Goal: Obtain resource: Download file/media

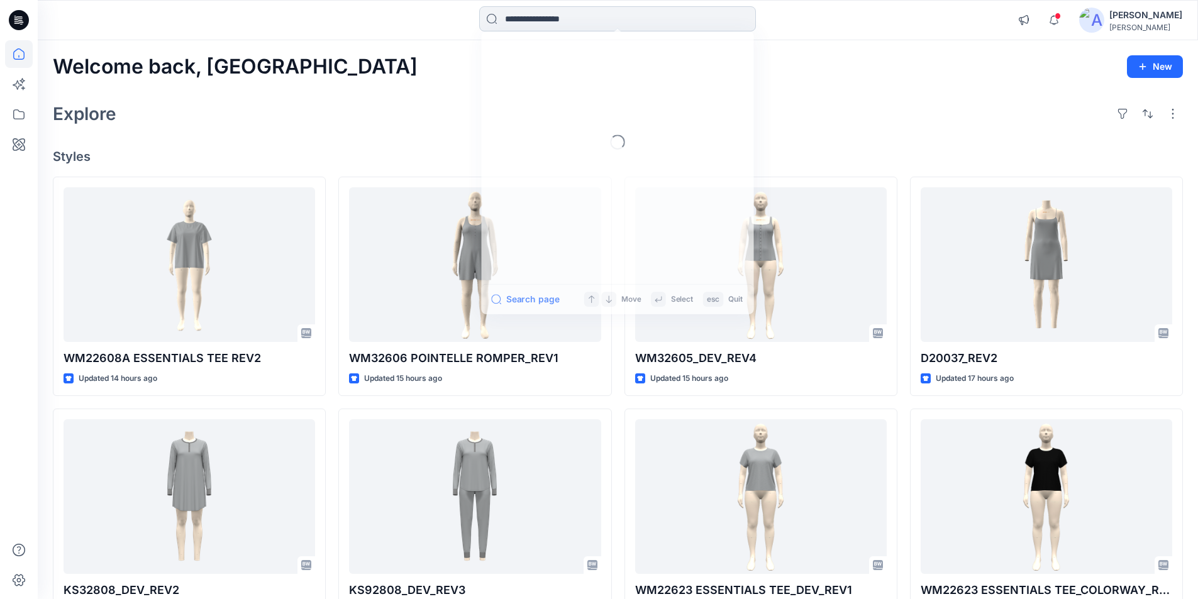
click at [545, 18] on input at bounding box center [617, 18] width 277 height 25
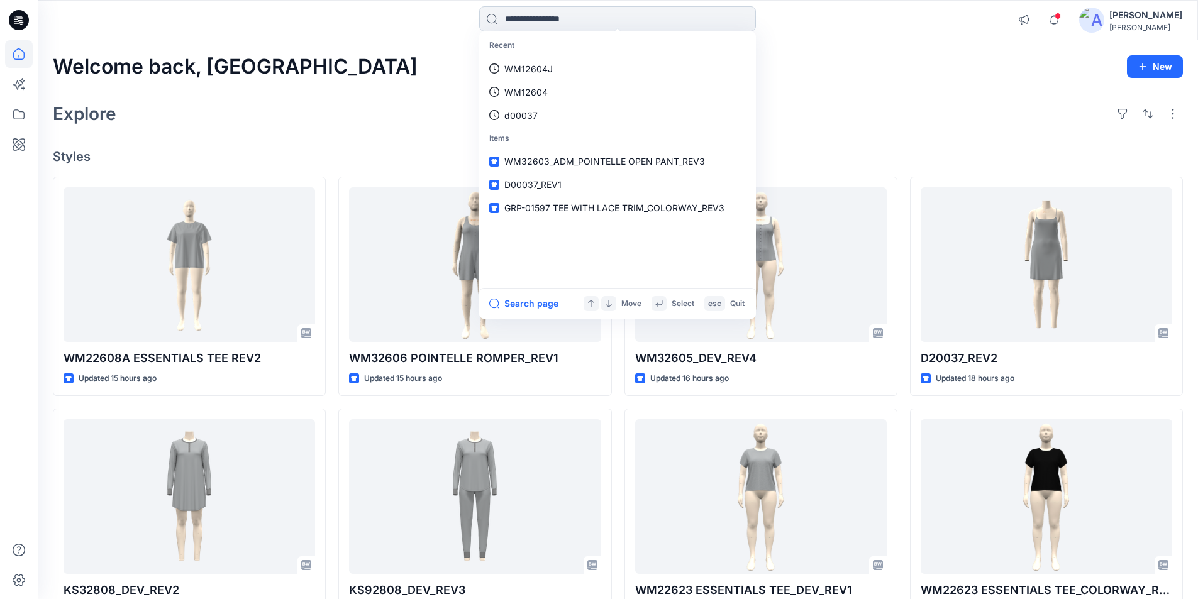
paste input "********"
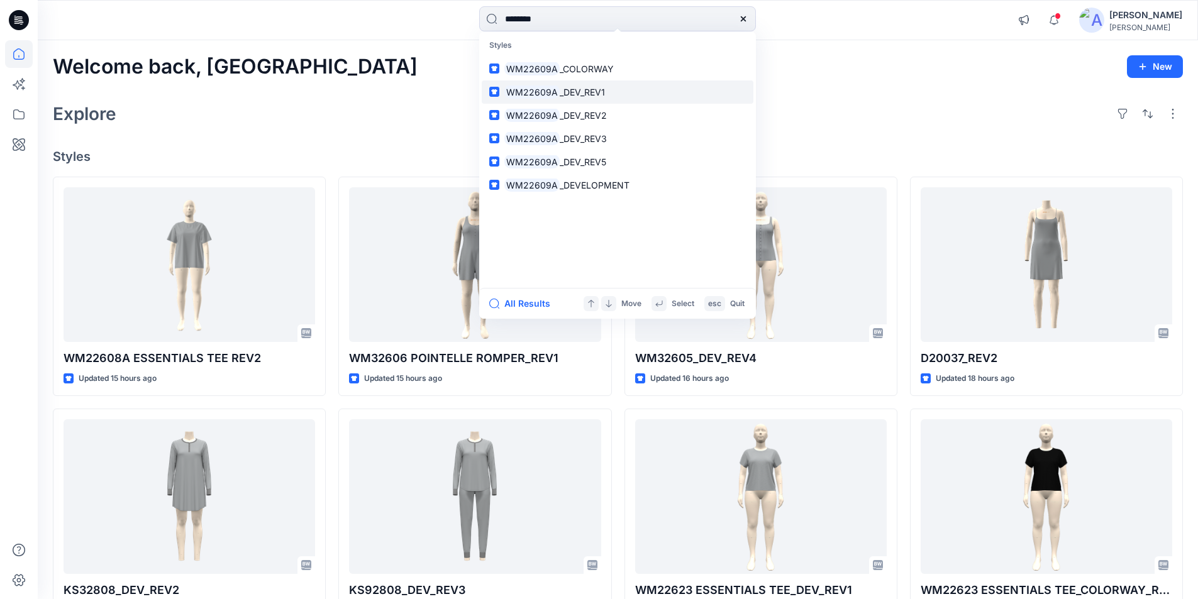
type input "********"
click at [562, 98] on p "WM22609A _DEV_REV1" at bounding box center [554, 92] width 101 height 13
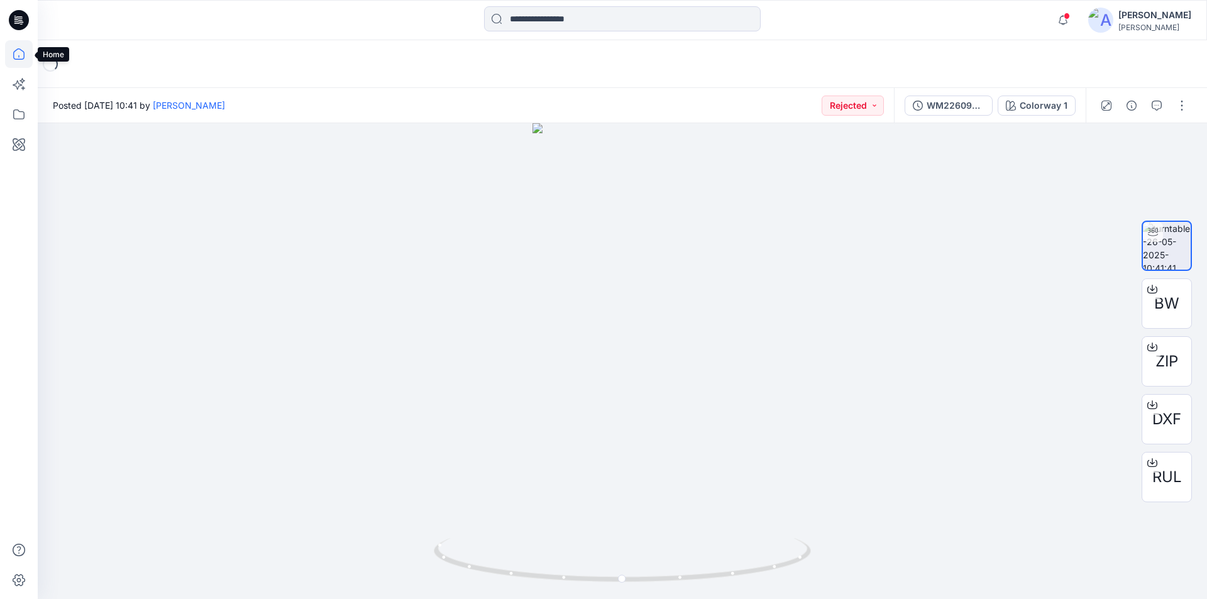
click at [16, 60] on icon at bounding box center [19, 54] width 28 height 28
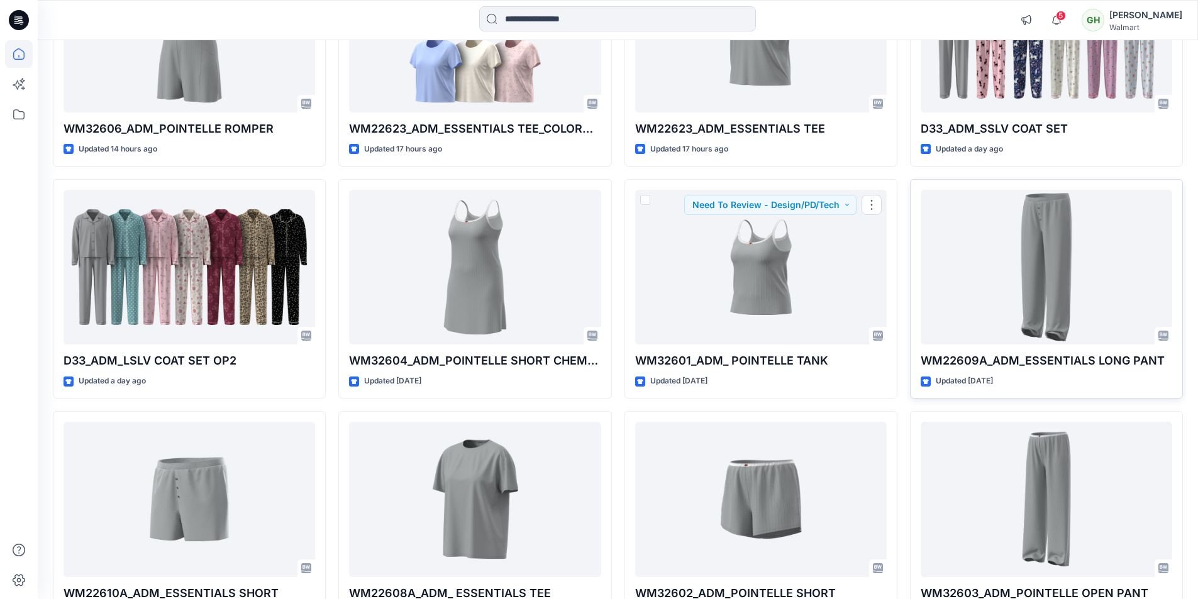
scroll to position [252, 0]
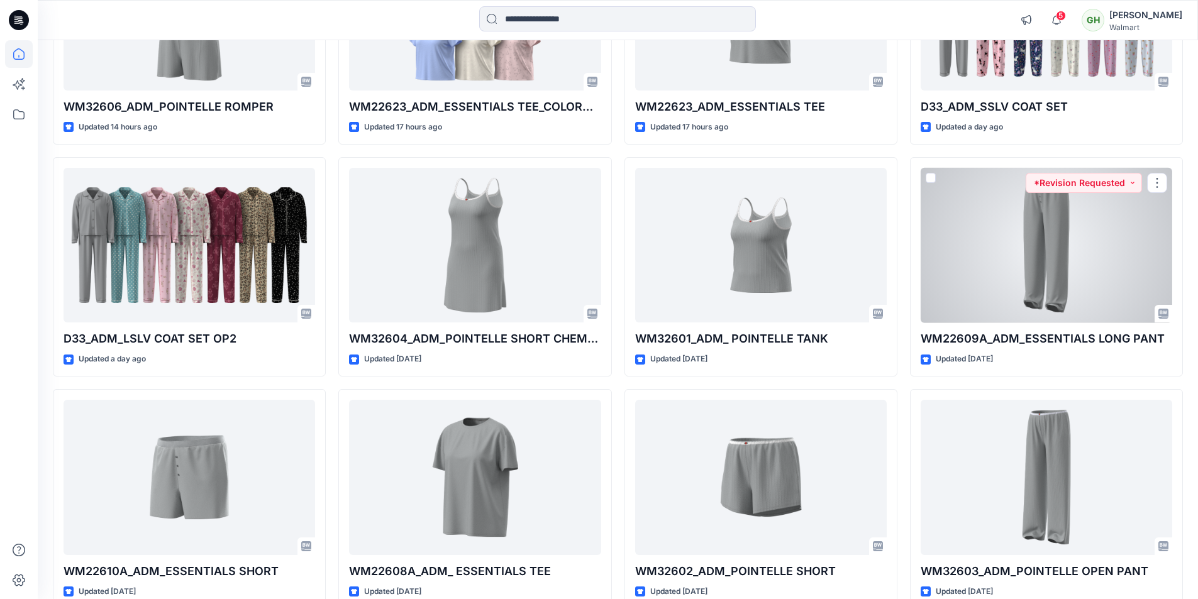
click at [999, 292] on div at bounding box center [1047, 245] width 252 height 155
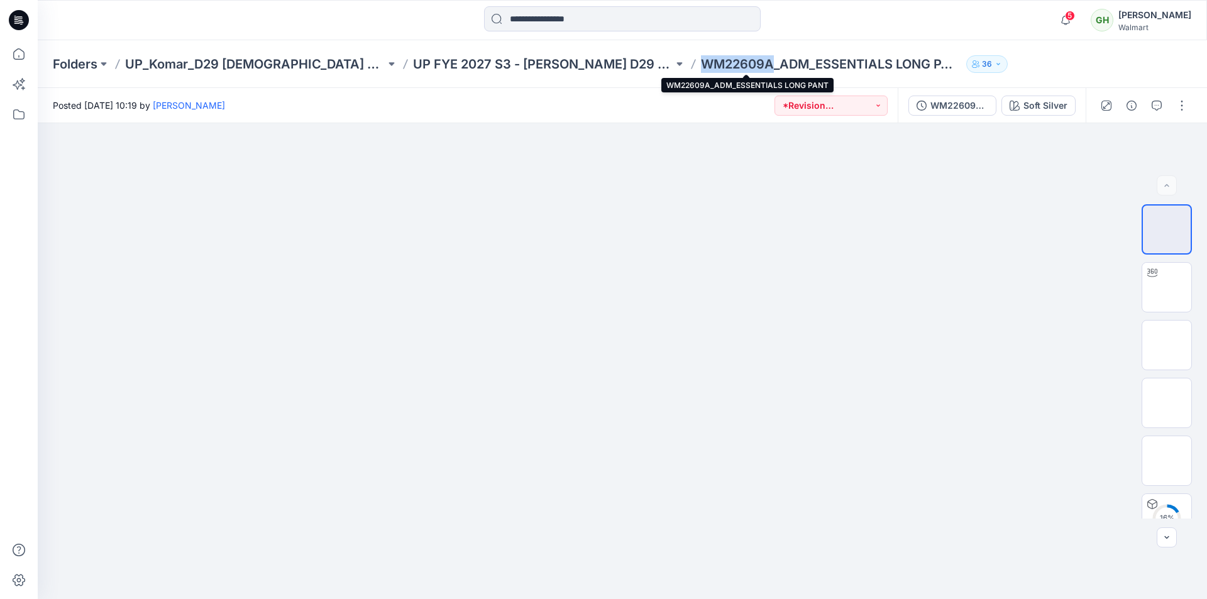
drag, startPoint x: 691, startPoint y: 68, endPoint x: 619, endPoint y: 64, distance: 71.8
click at [701, 64] on p "WM22609A_ADM_ESSENTIALS LONG PANT" at bounding box center [831, 64] width 260 height 18
copy p "WM22609A"
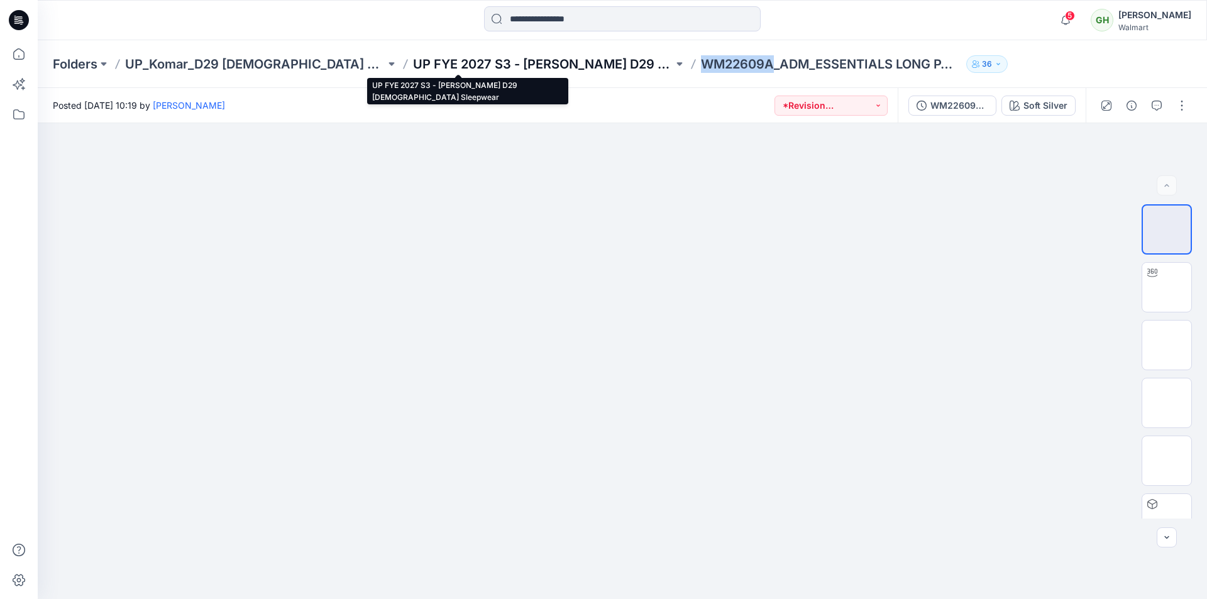
click at [424, 64] on p "UP FYE 2027 S3 - Komar D29 Ladies Sleepwear" at bounding box center [543, 64] width 260 height 18
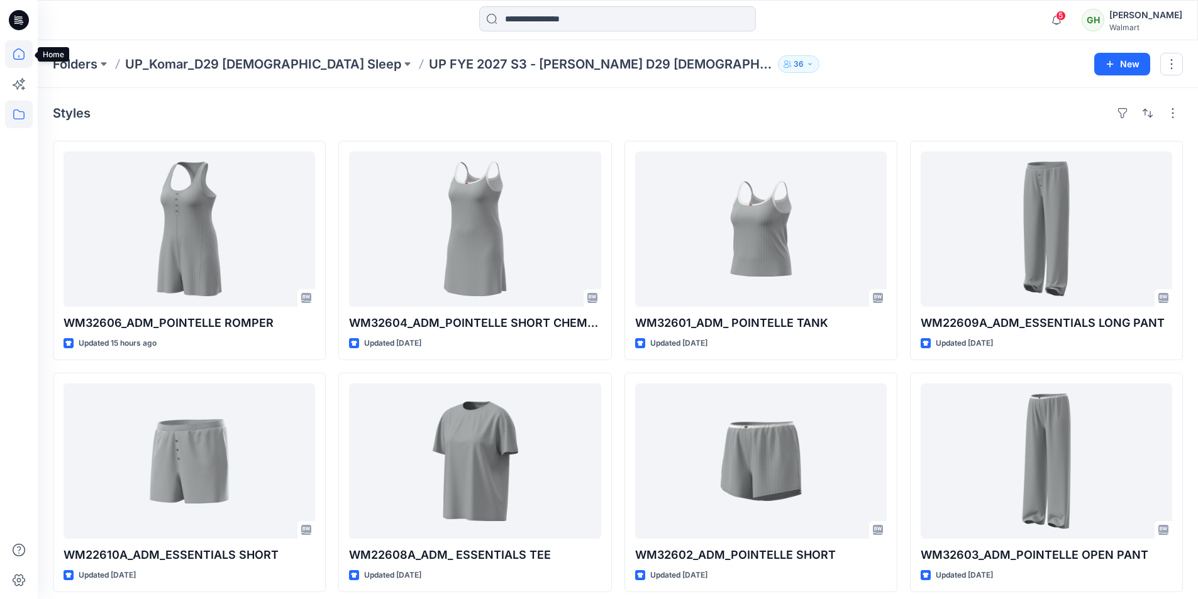
click at [12, 54] on icon at bounding box center [19, 54] width 28 height 28
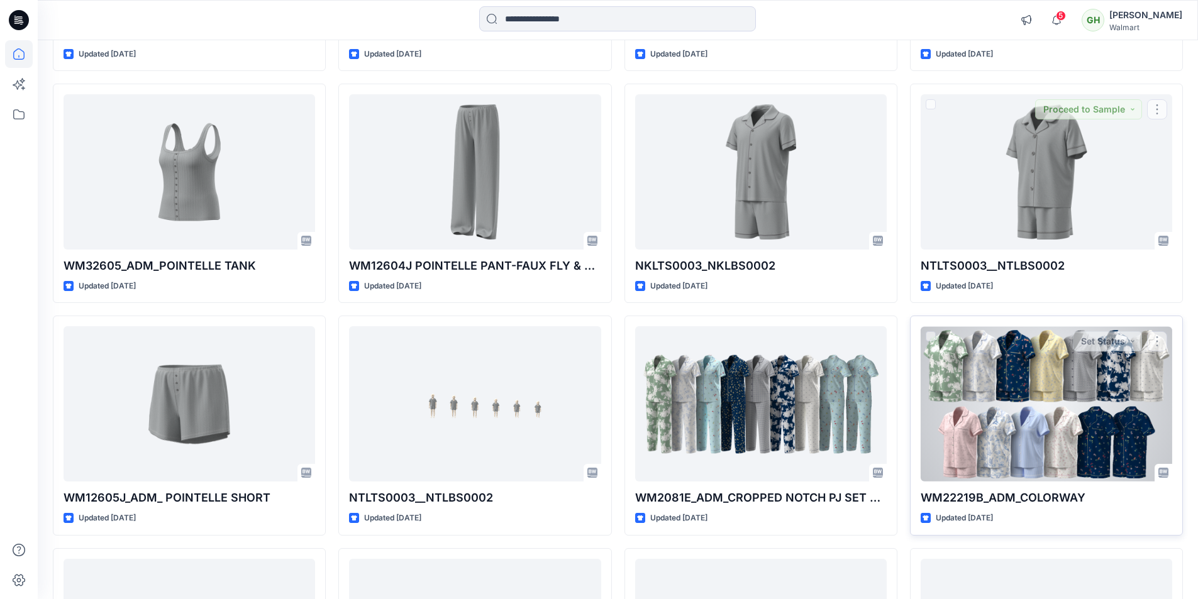
scroll to position [887, 0]
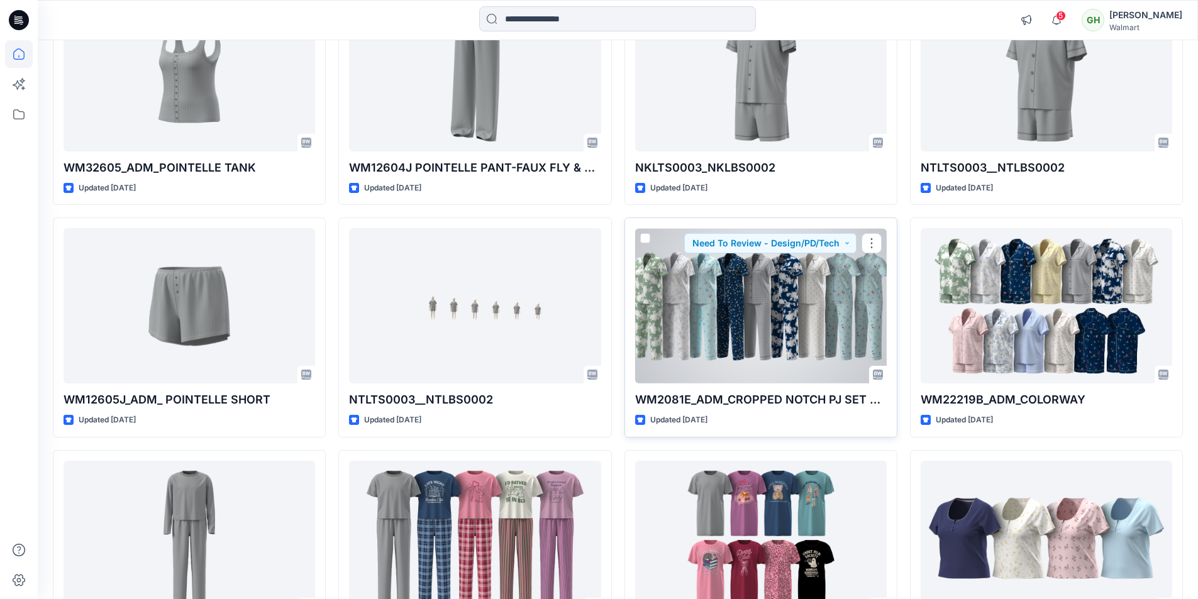
click at [722, 312] on div at bounding box center [761, 305] width 252 height 155
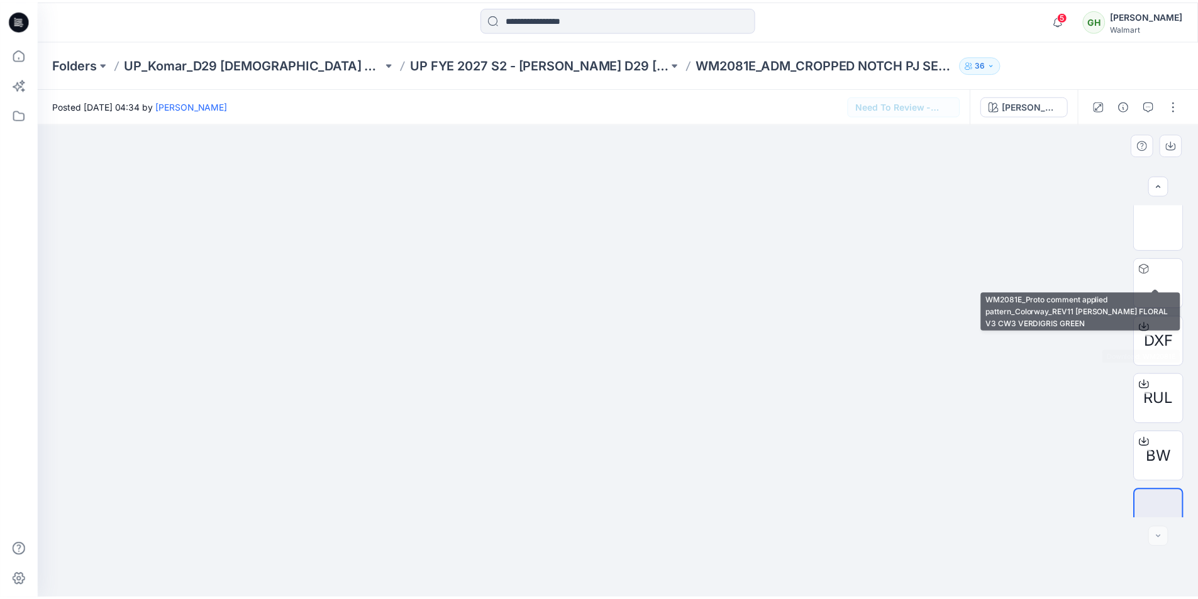
scroll to position [199, 0]
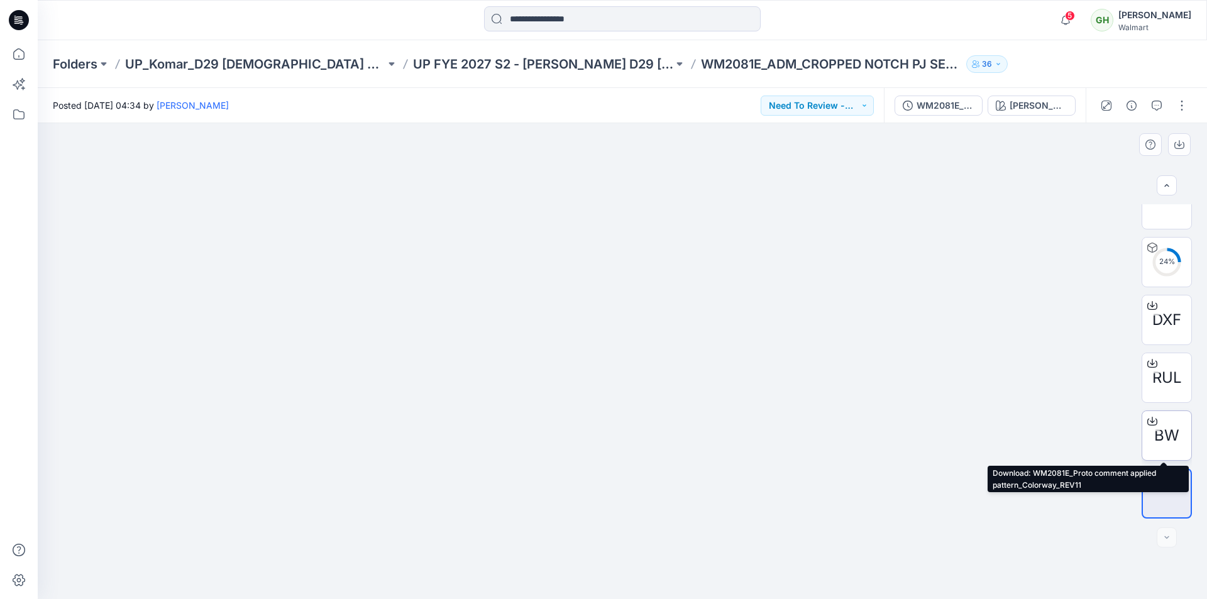
click at [1151, 424] on icon at bounding box center [1153, 421] width 10 height 10
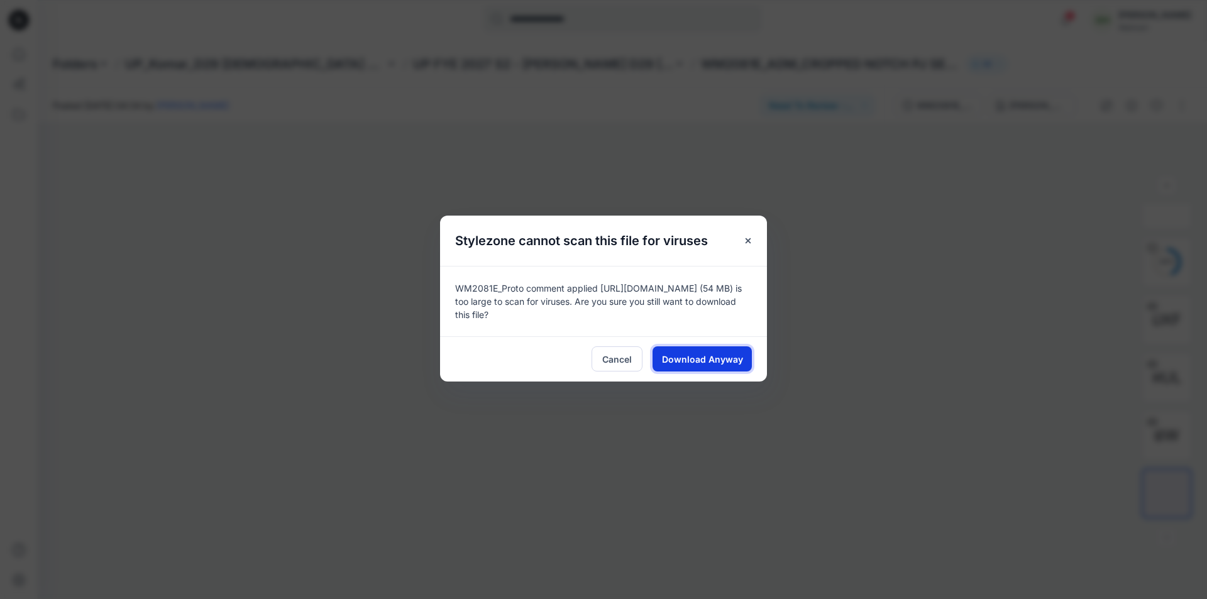
click at [719, 371] on button "Download Anyway" at bounding box center [702, 358] width 99 height 25
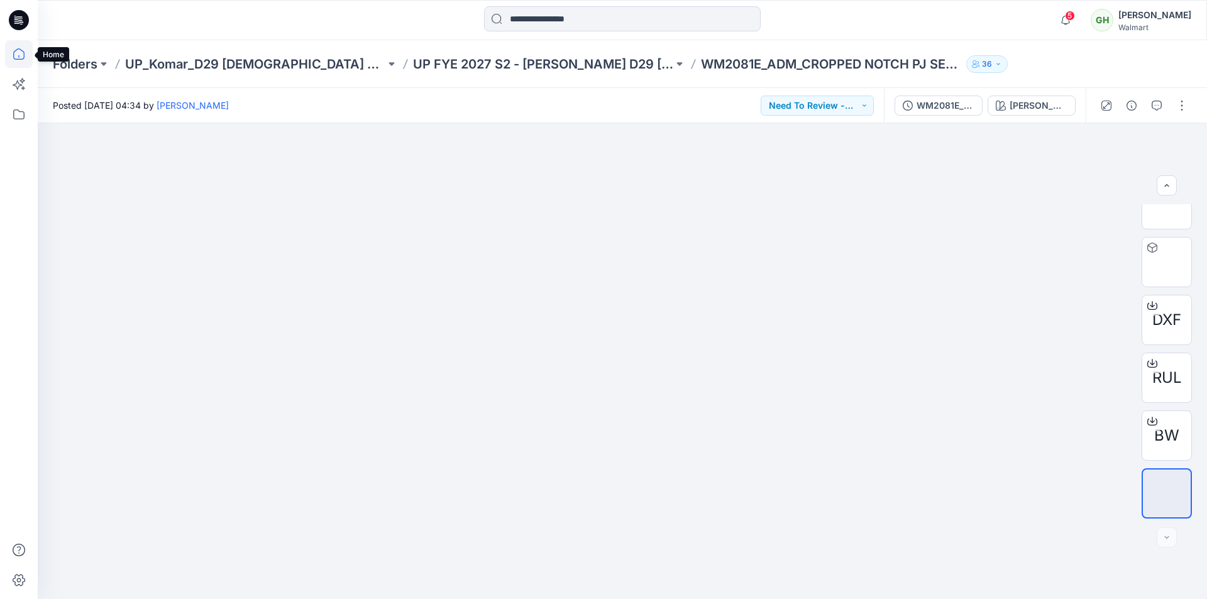
click at [21, 53] on icon at bounding box center [19, 54] width 28 height 28
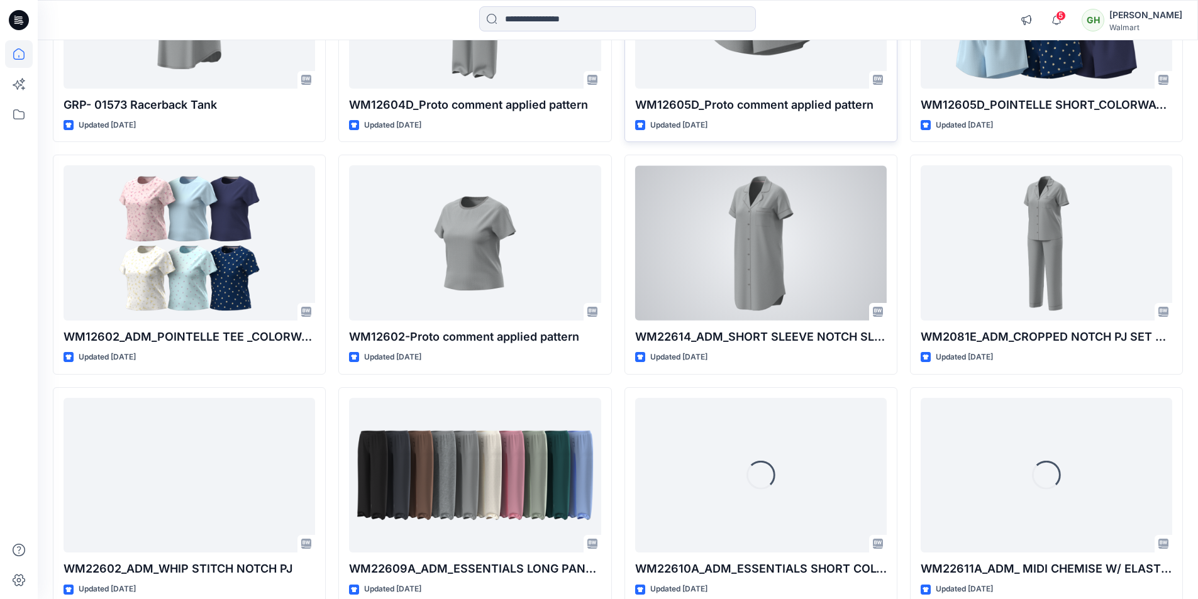
scroll to position [6082, 0]
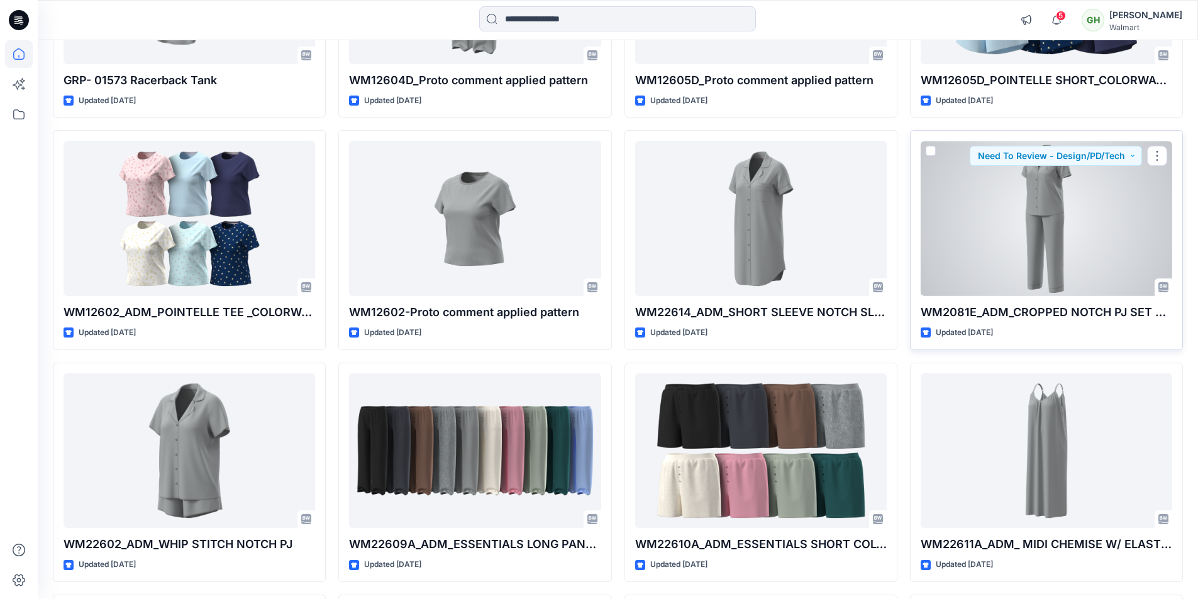
click at [1001, 212] on div at bounding box center [1047, 218] width 252 height 155
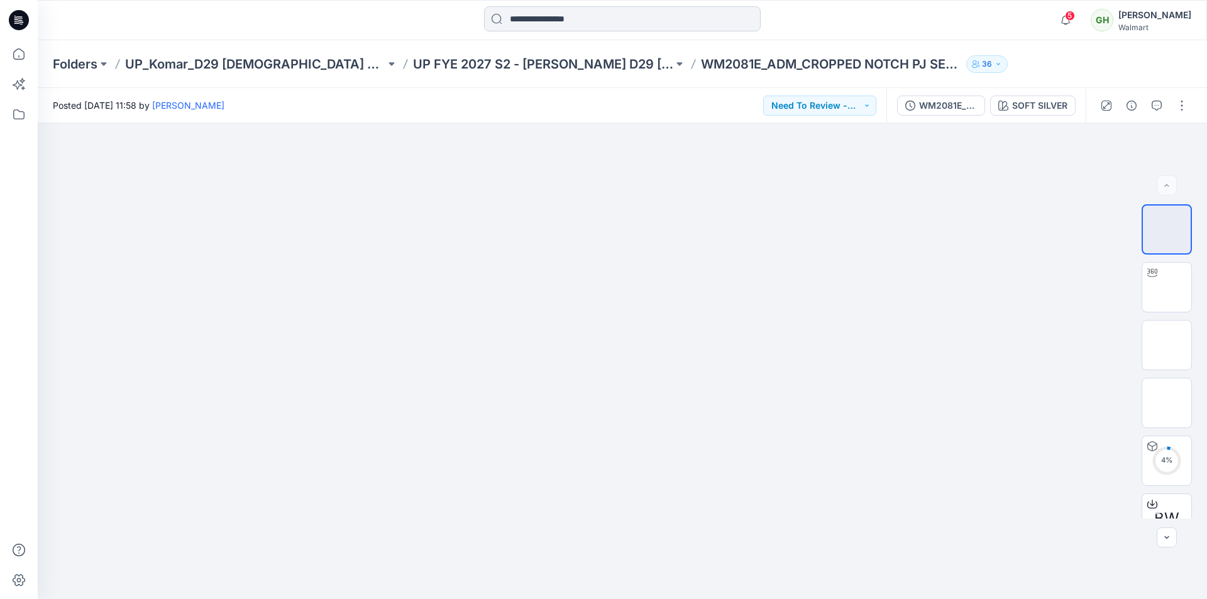
click at [601, 17] on input at bounding box center [622, 18] width 277 height 25
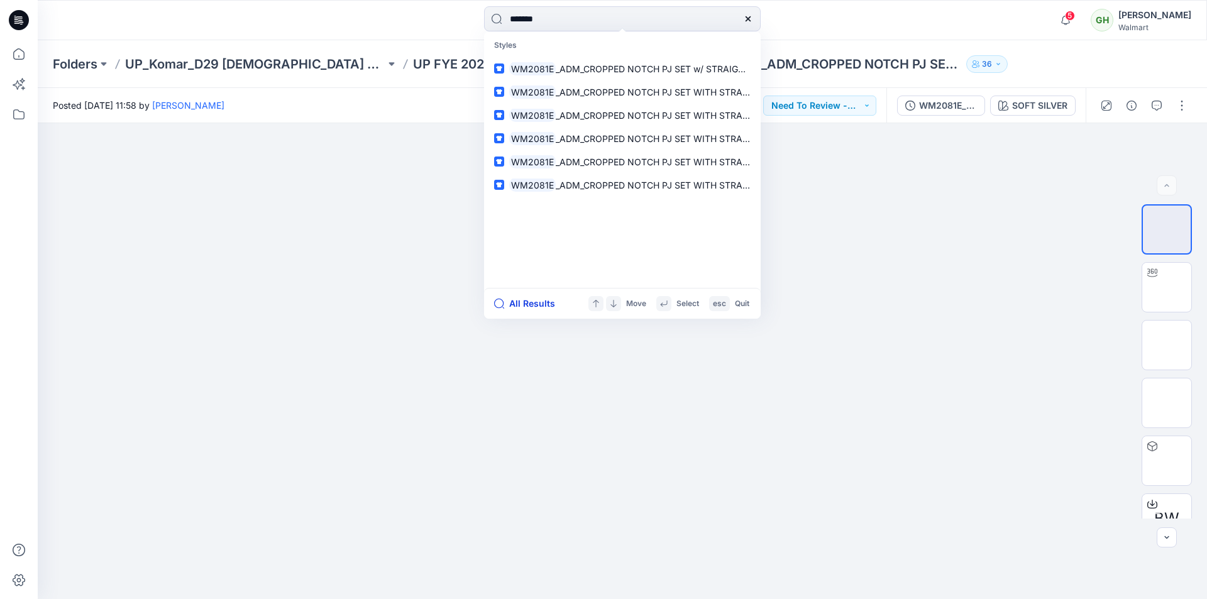
type input "*******"
click at [539, 303] on button "All Results" at bounding box center [528, 303] width 69 height 15
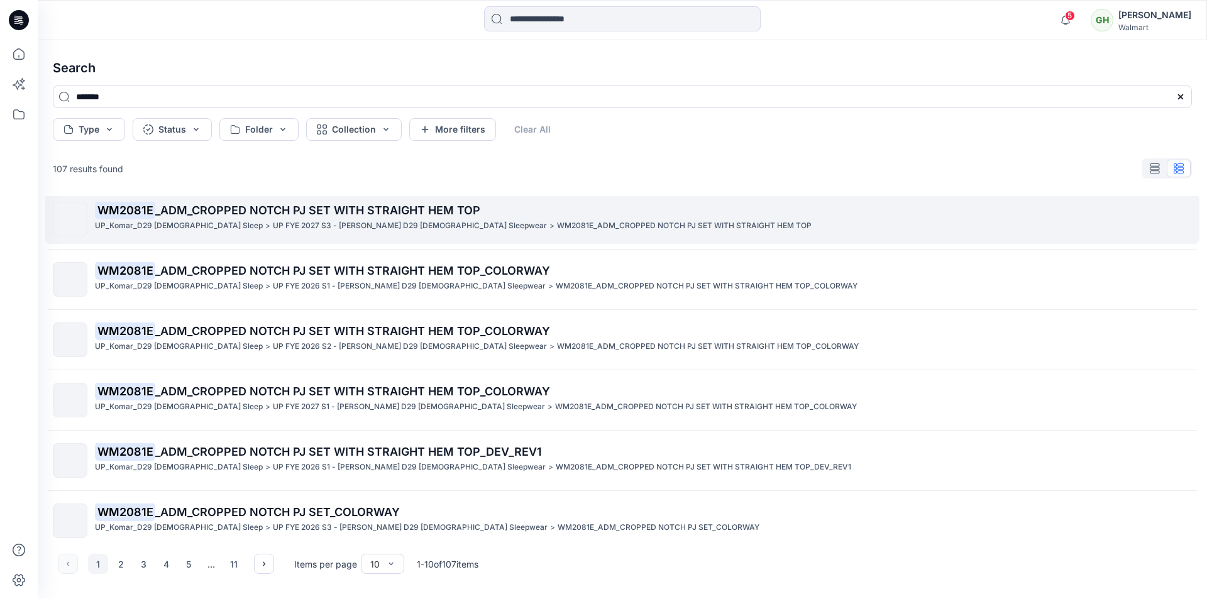
scroll to position [189, 0]
click at [273, 223] on p "UP FYE 2027 S3 - Komar D29 Ladies Sleepwear" at bounding box center [410, 225] width 274 height 13
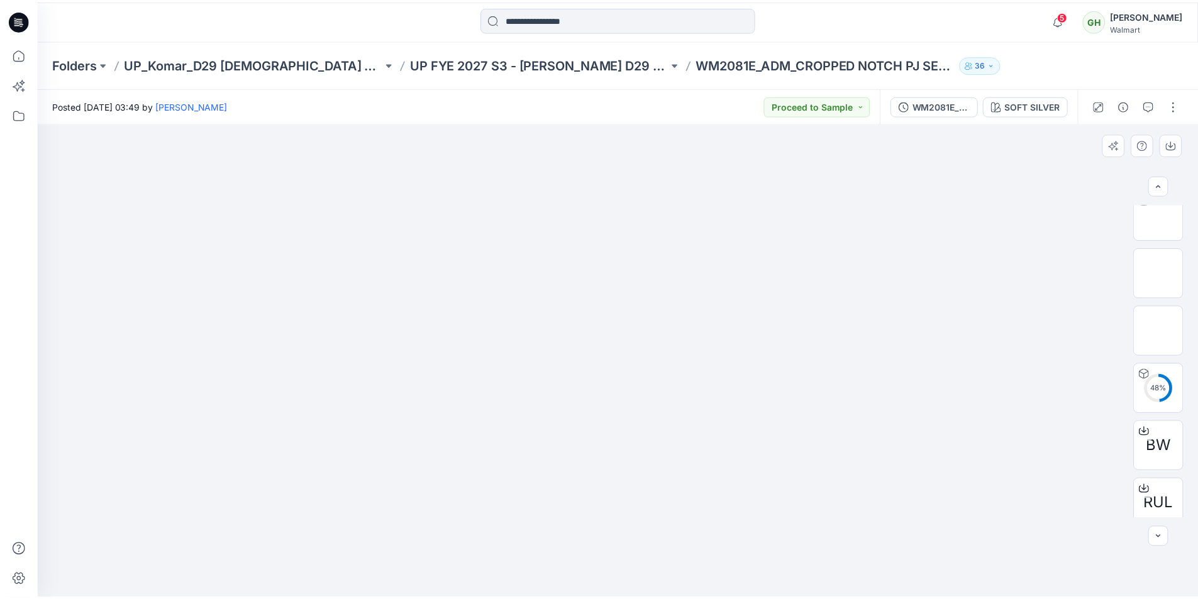
scroll to position [141, 0]
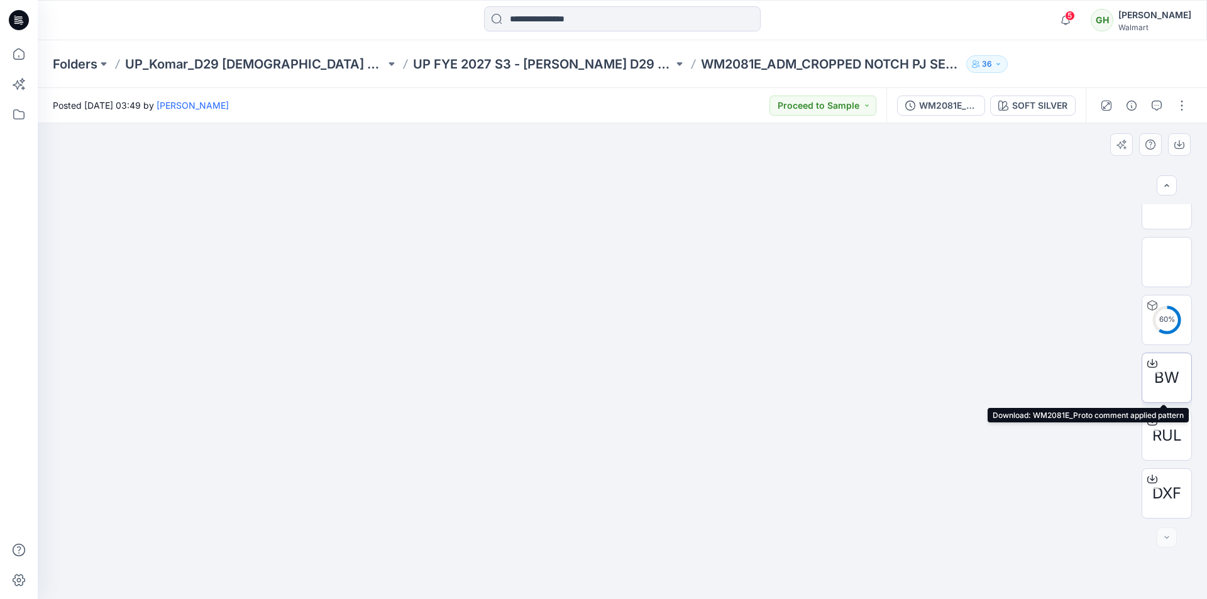
click at [1148, 361] on icon at bounding box center [1153, 363] width 10 height 10
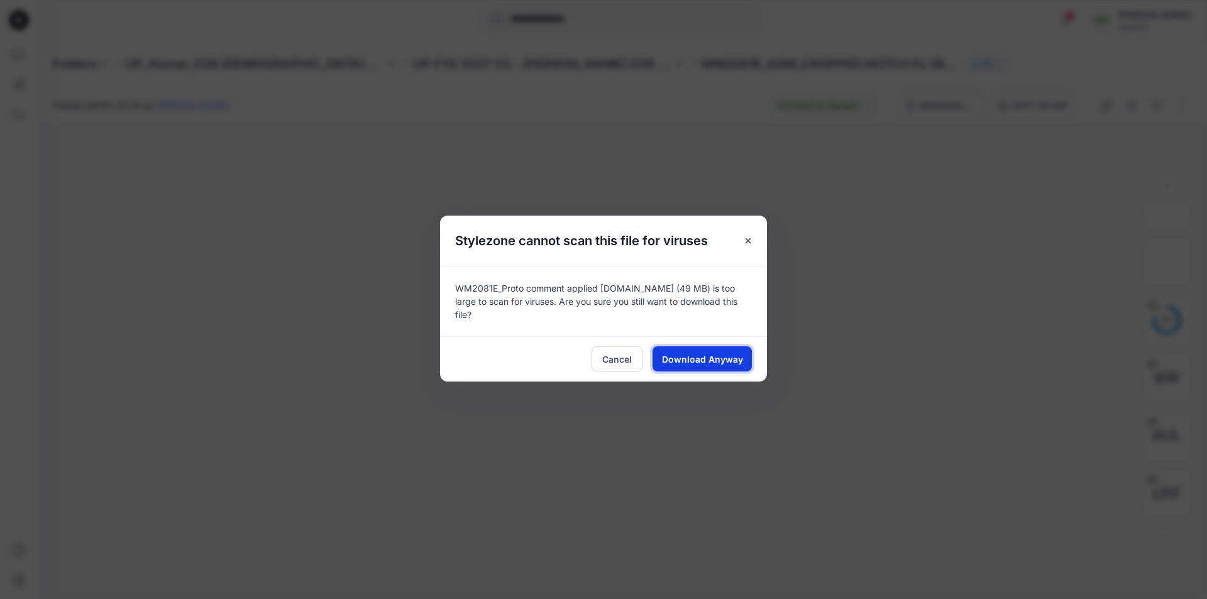
click at [675, 357] on span "Download Anyway" at bounding box center [702, 359] width 81 height 13
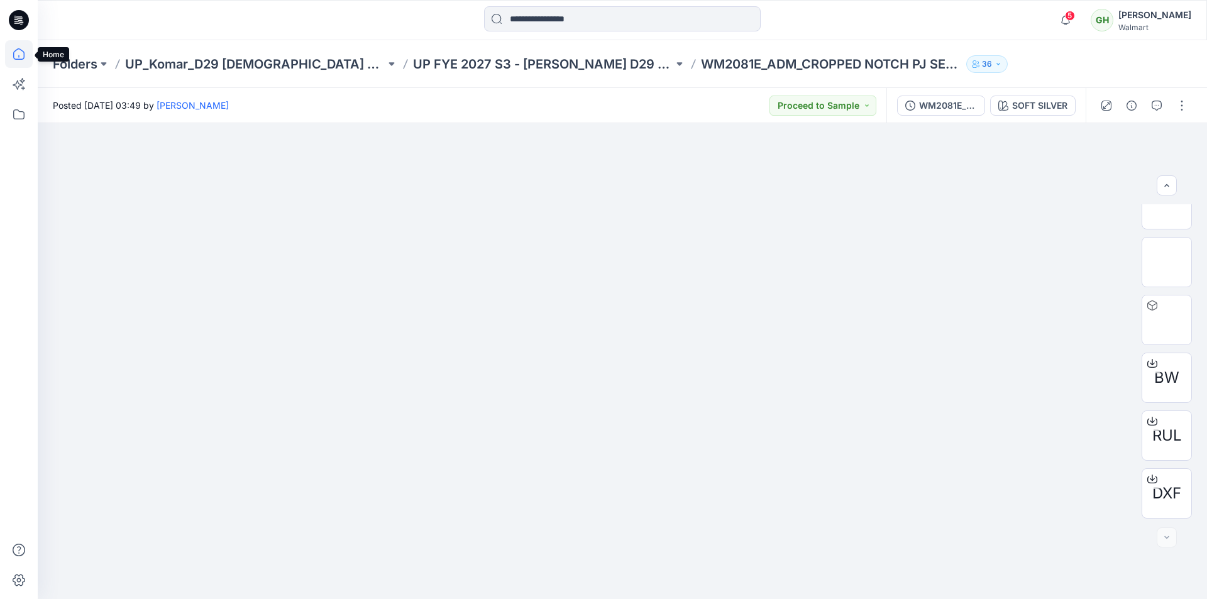
click at [19, 55] on icon at bounding box center [19, 54] width 28 height 28
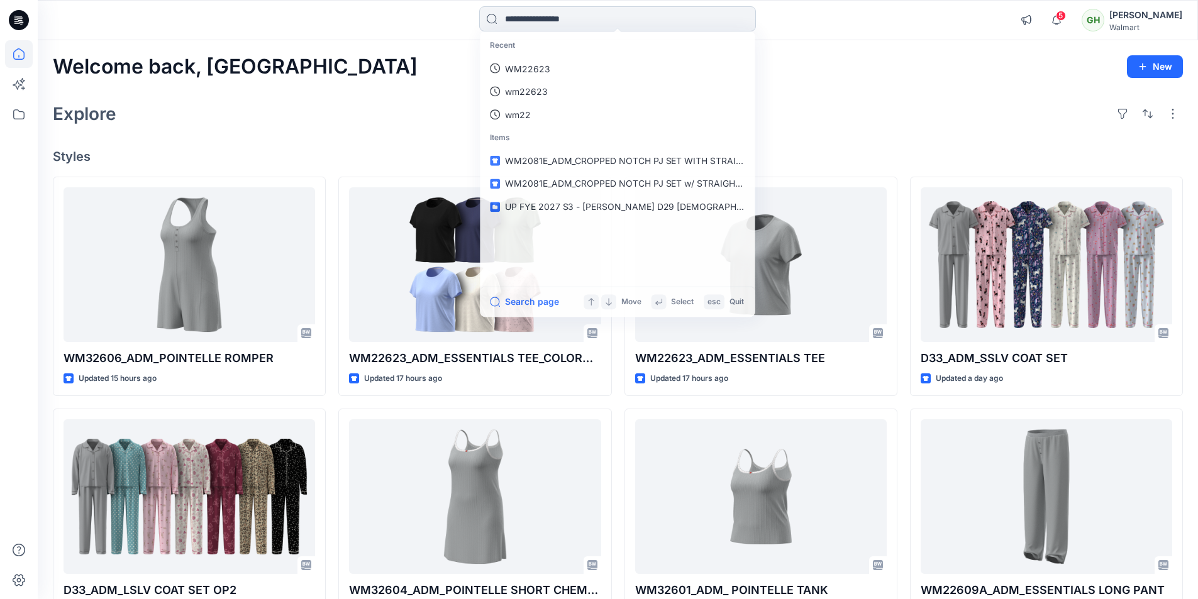
click at [566, 9] on input at bounding box center [617, 18] width 277 height 25
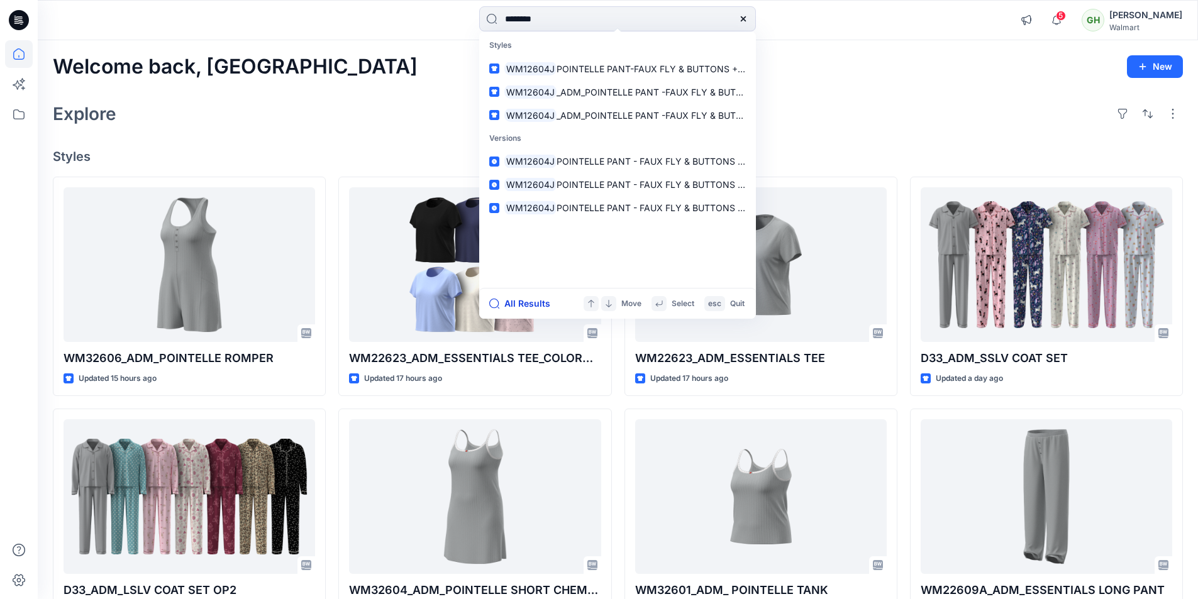
type input "********"
click at [523, 304] on button "All Results" at bounding box center [523, 303] width 69 height 15
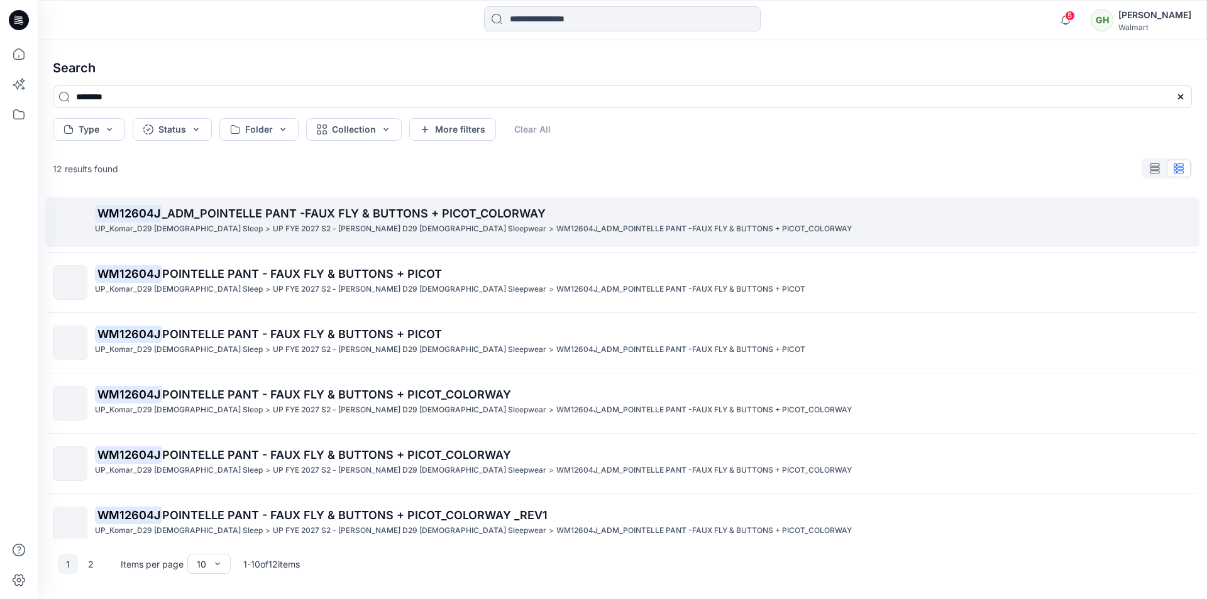
scroll to position [126, 0]
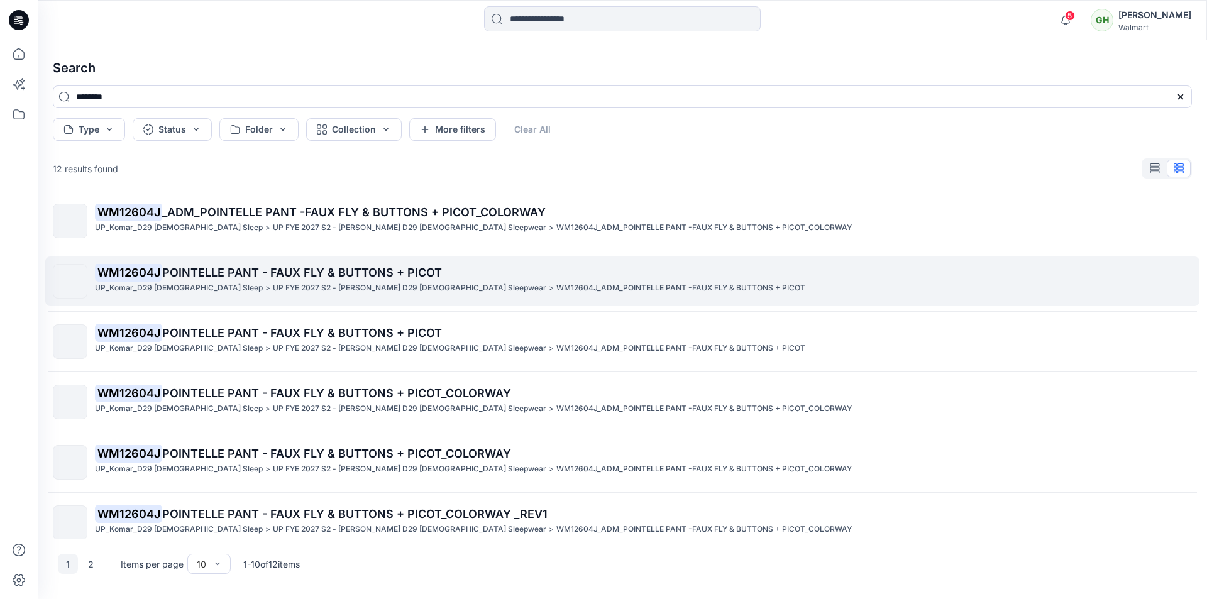
click at [273, 284] on p "UP FYE 2027 S2 - Komar D29 Ladies Sleepwear" at bounding box center [410, 288] width 274 height 13
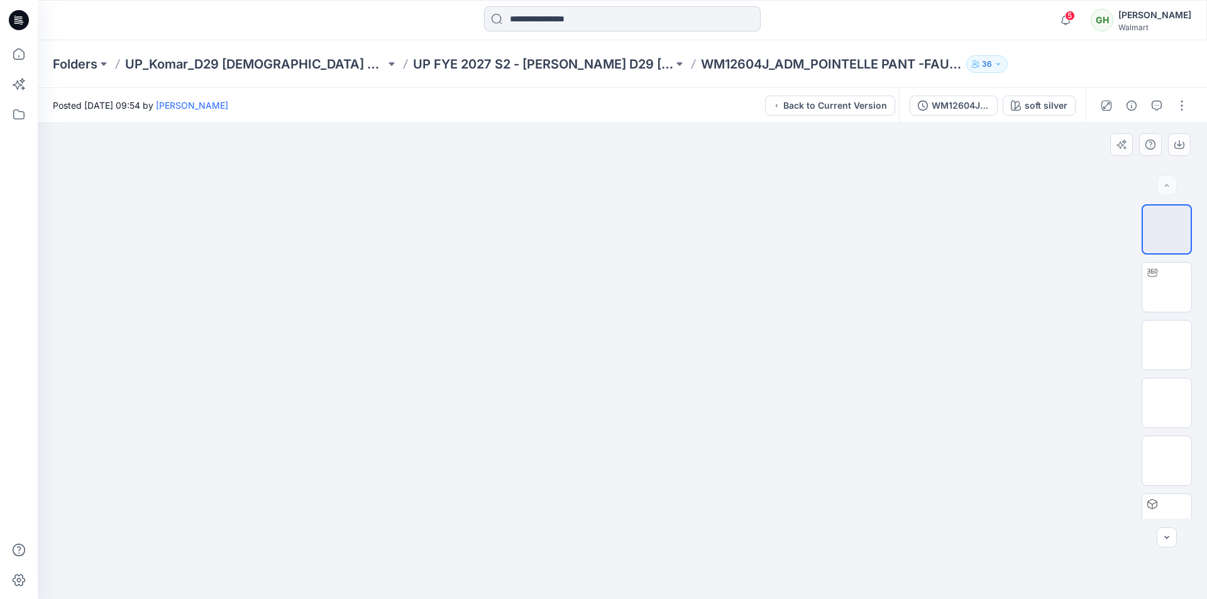
click at [577, 25] on input at bounding box center [622, 18] width 277 height 25
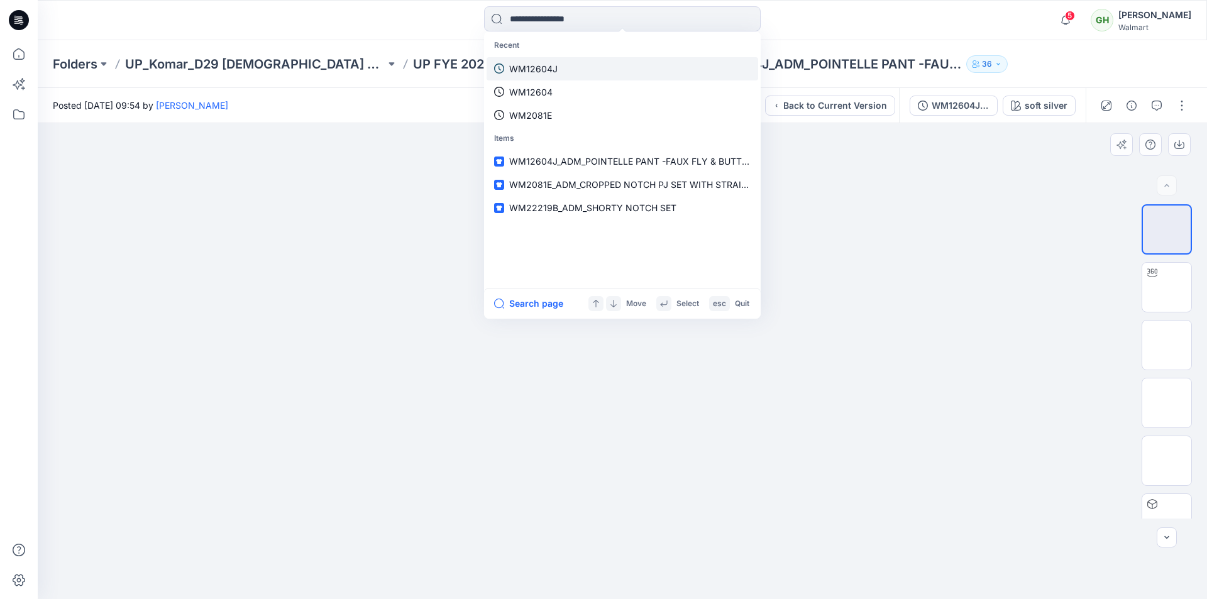
click at [561, 70] on link "WM12604J" at bounding box center [623, 68] width 272 height 23
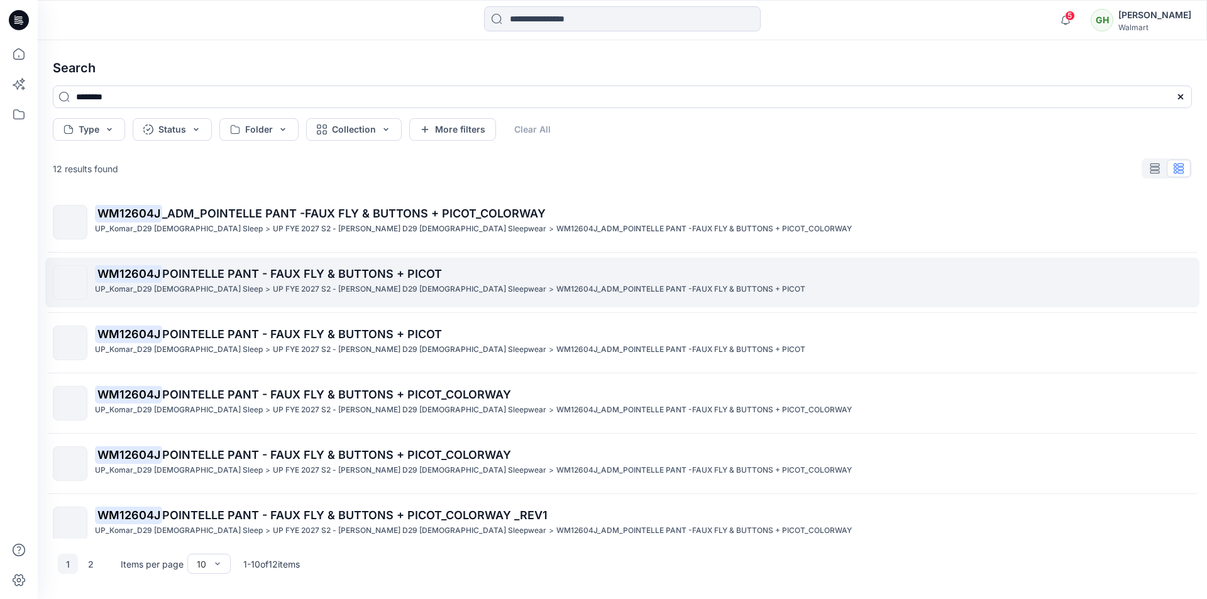
scroll to position [126, 0]
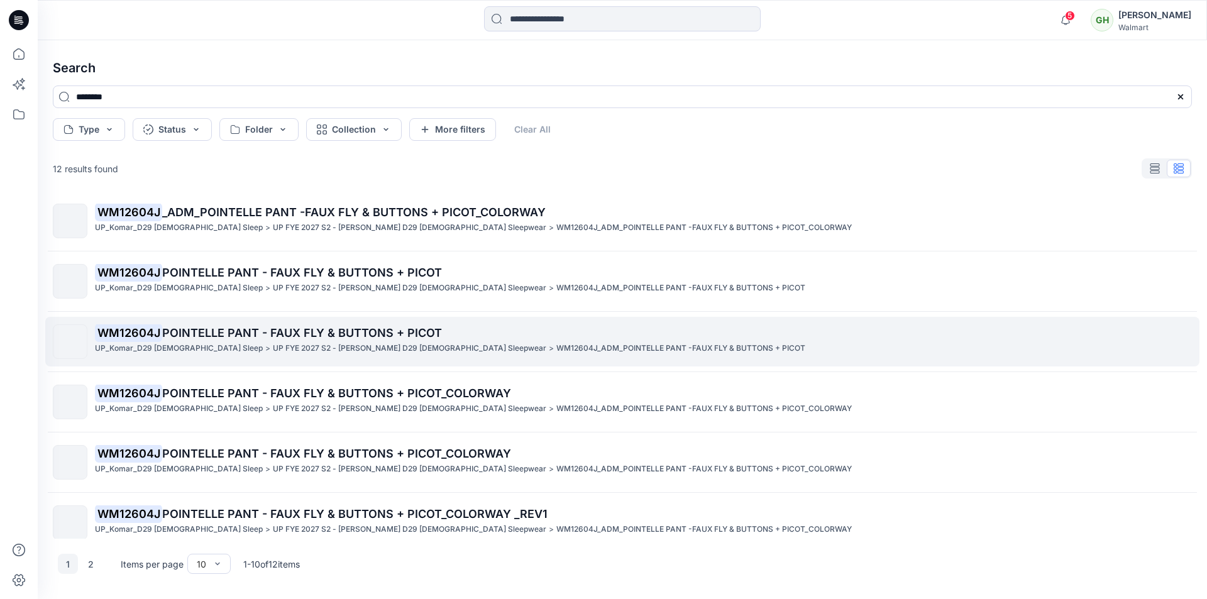
click at [273, 348] on p "UP FYE 2027 S2 - Komar D29 Ladies Sleepwear" at bounding box center [410, 348] width 274 height 13
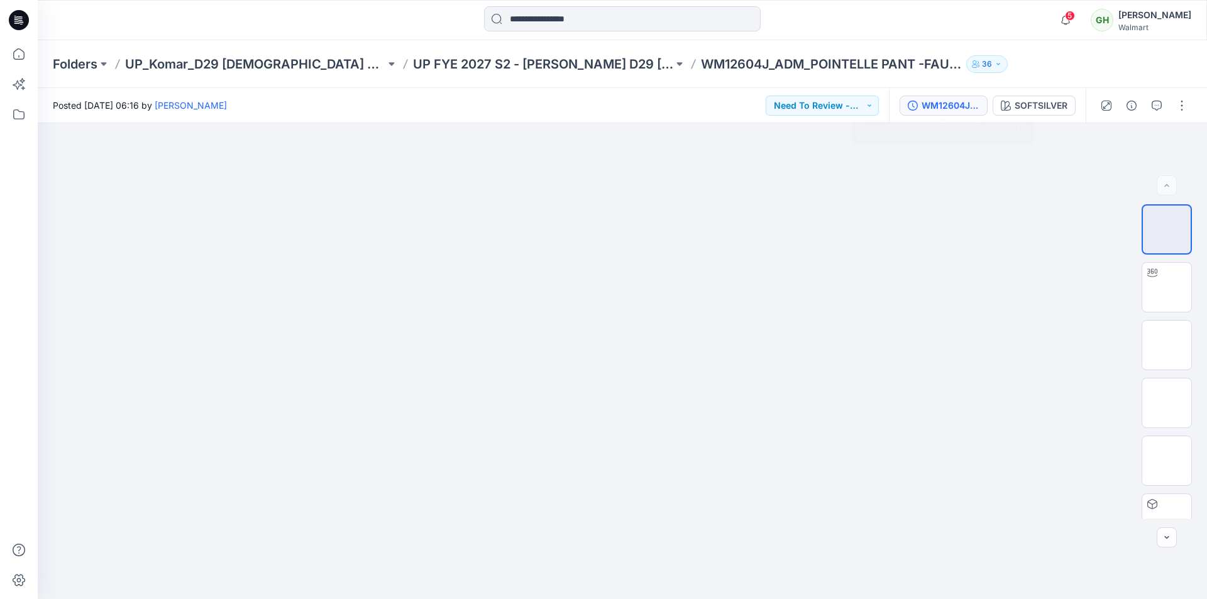
click at [949, 102] on div "WM12604J POINTELLE PANT - FAUX FLY & BUTTONS + PICOT" at bounding box center [951, 106] width 58 height 14
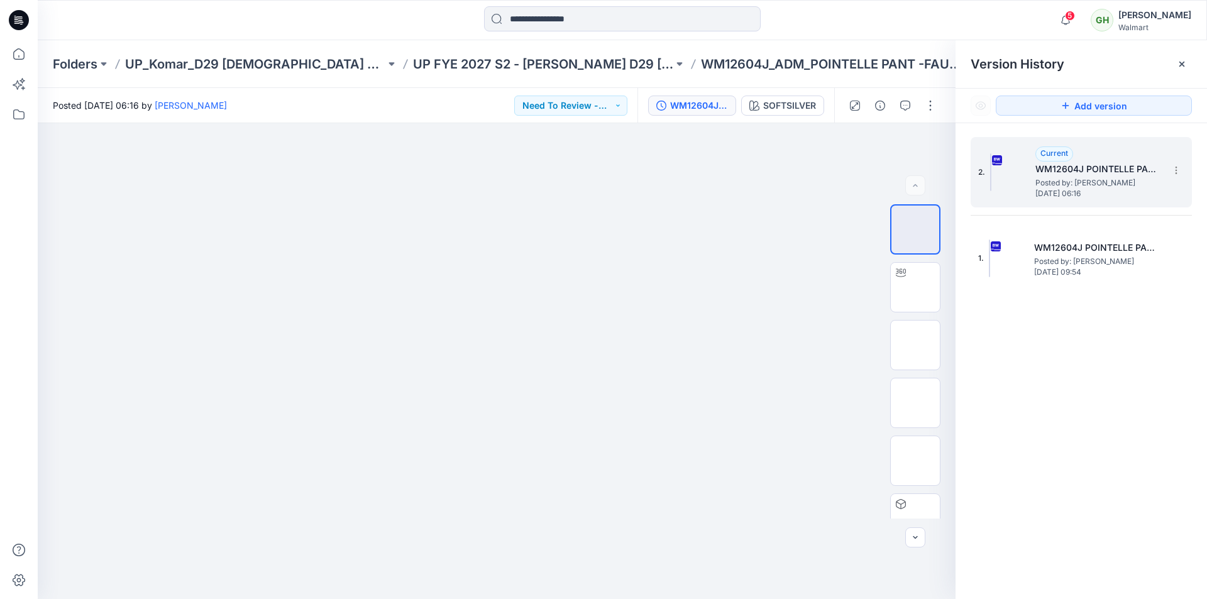
click at [1082, 177] on span "Posted by: Gayan Hettiarachchi" at bounding box center [1099, 183] width 126 height 13
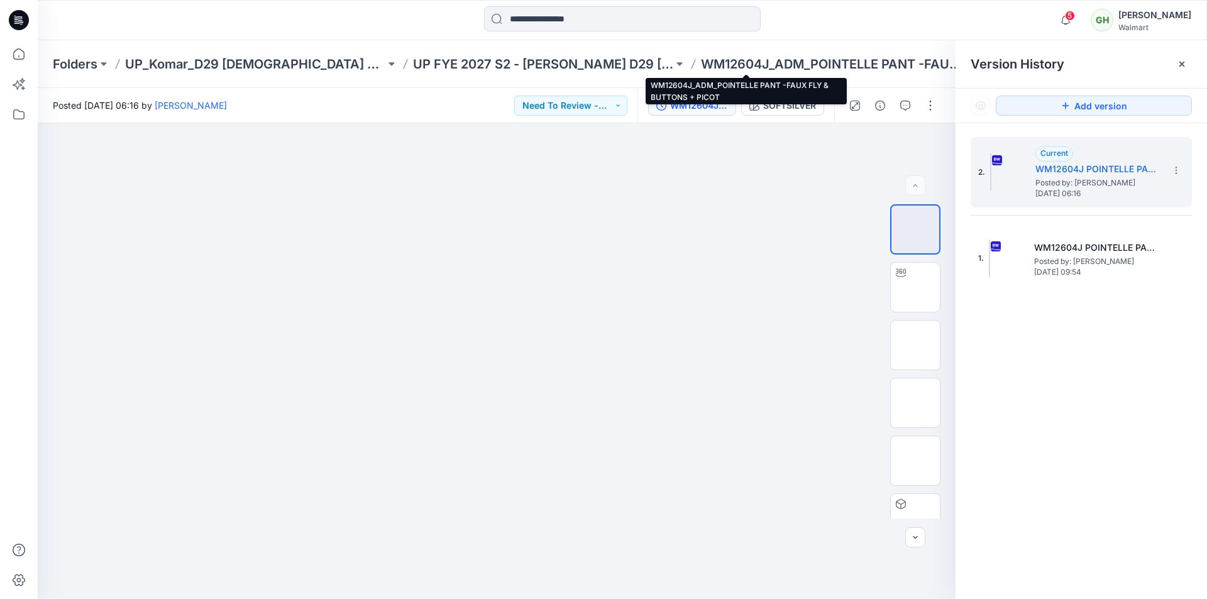
click at [701, 60] on p "WM12604J_ADM_POINTELLE PANT -FAUX FLY & BUTTONS + PICOT" at bounding box center [831, 64] width 260 height 18
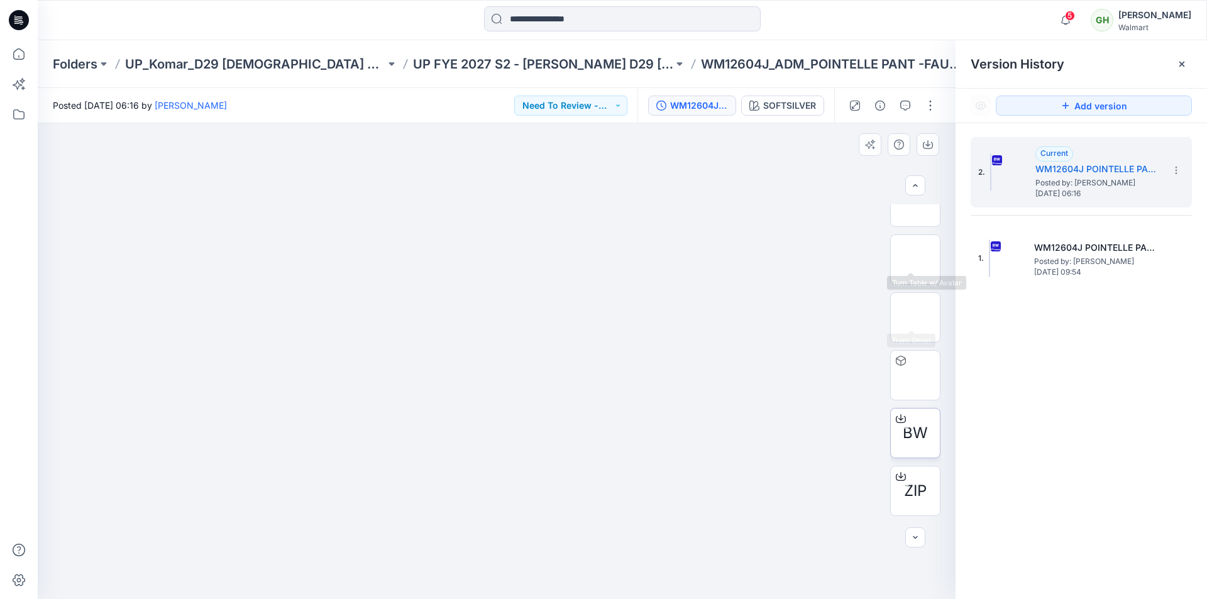
scroll to position [252, 0]
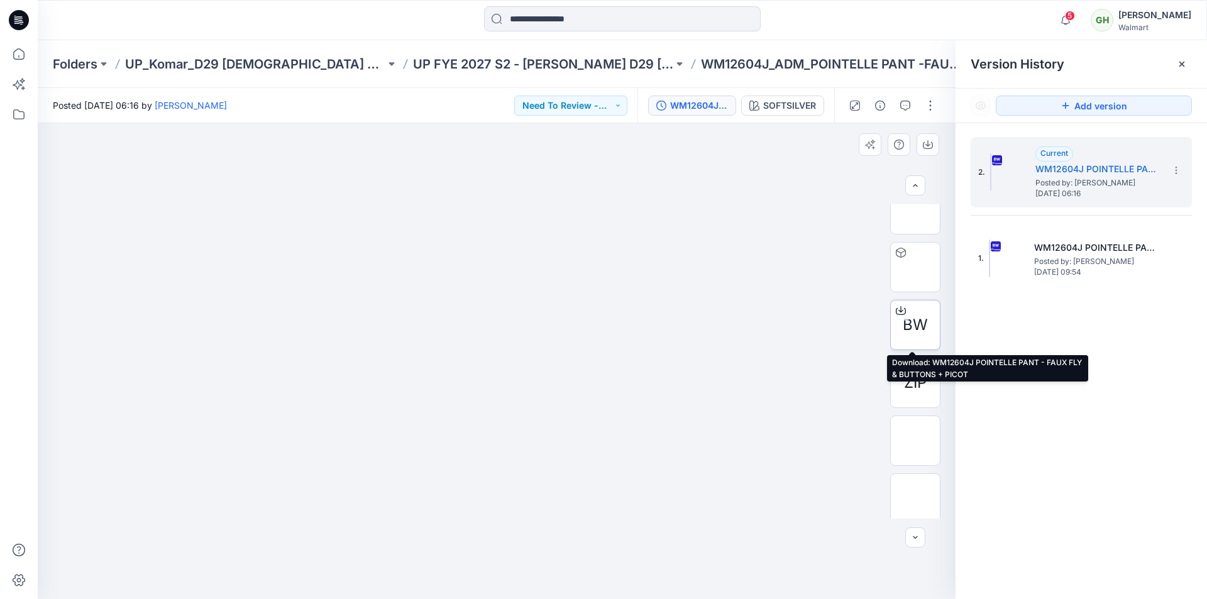
click at [899, 310] on icon at bounding box center [901, 311] width 10 height 10
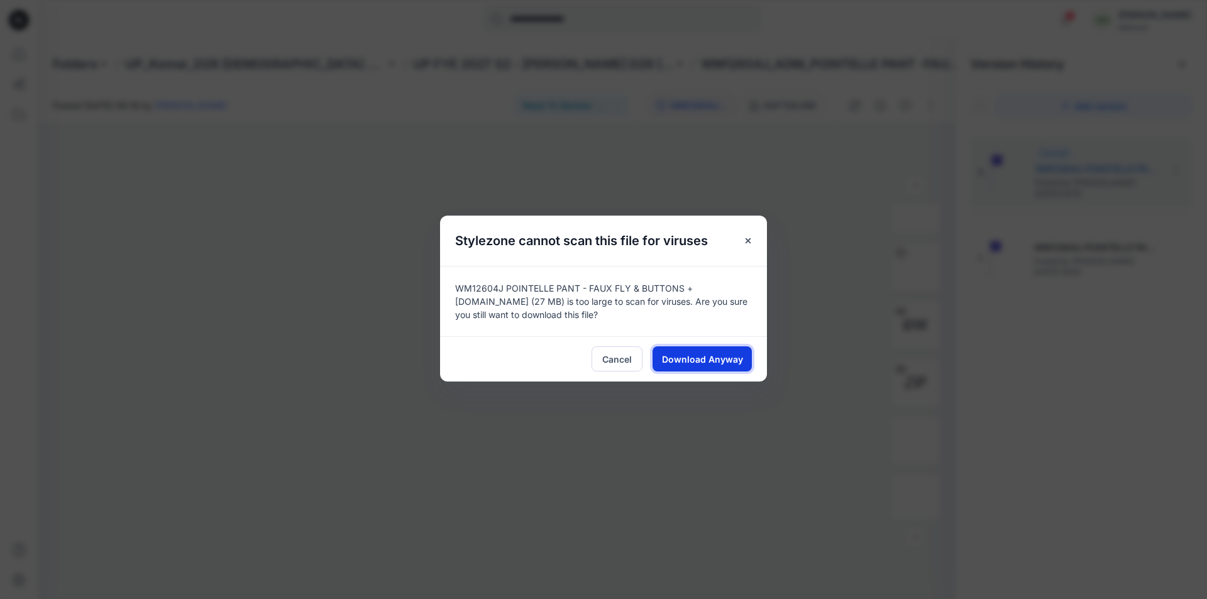
click at [705, 357] on span "Download Anyway" at bounding box center [702, 359] width 81 height 13
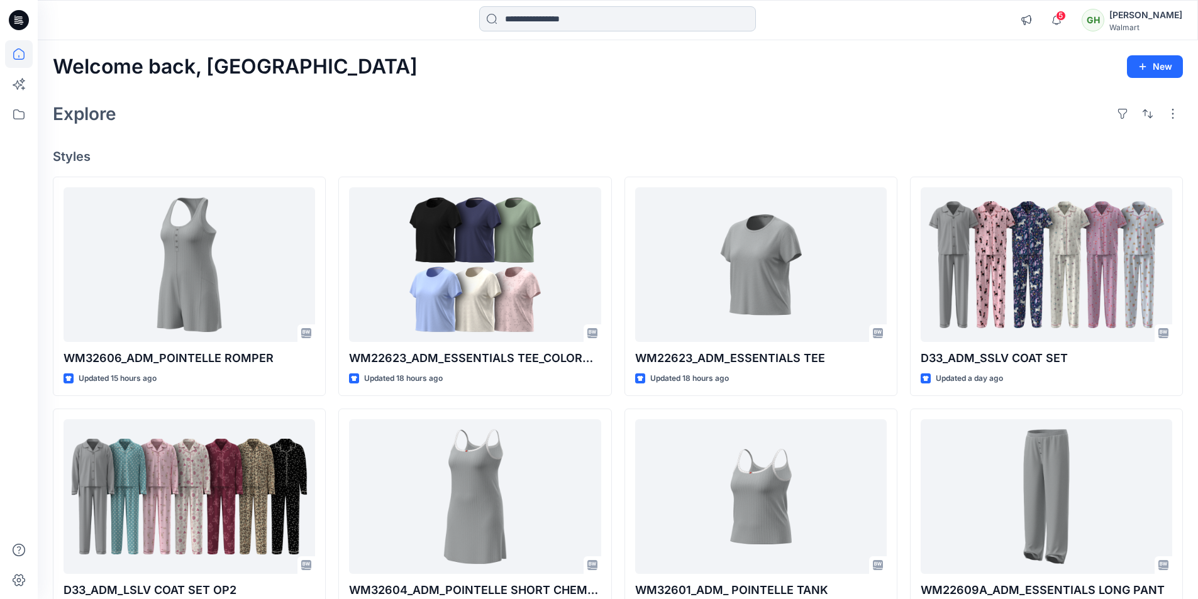
click at [583, 21] on input at bounding box center [617, 18] width 277 height 25
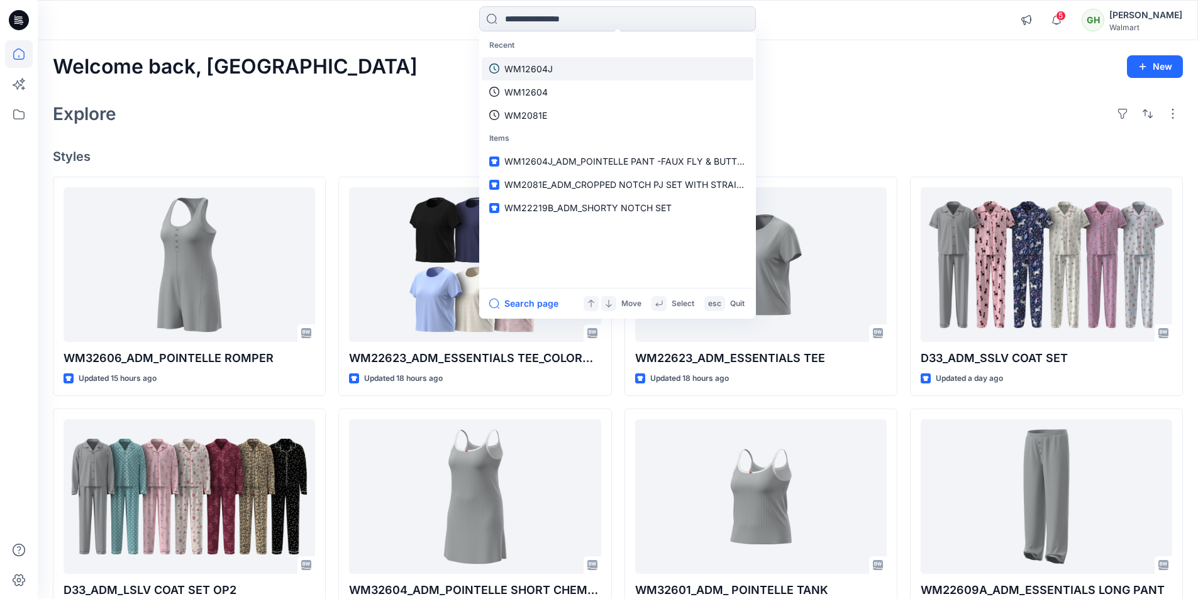
click at [557, 70] on link "WM12604J" at bounding box center [618, 68] width 272 height 23
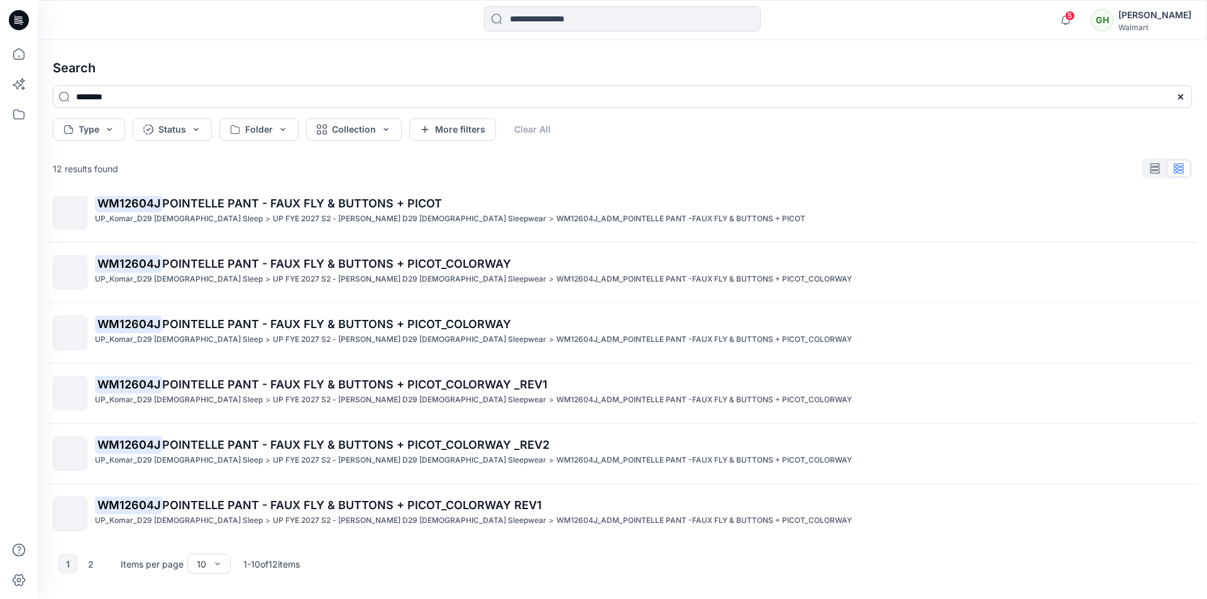
scroll to position [261, 0]
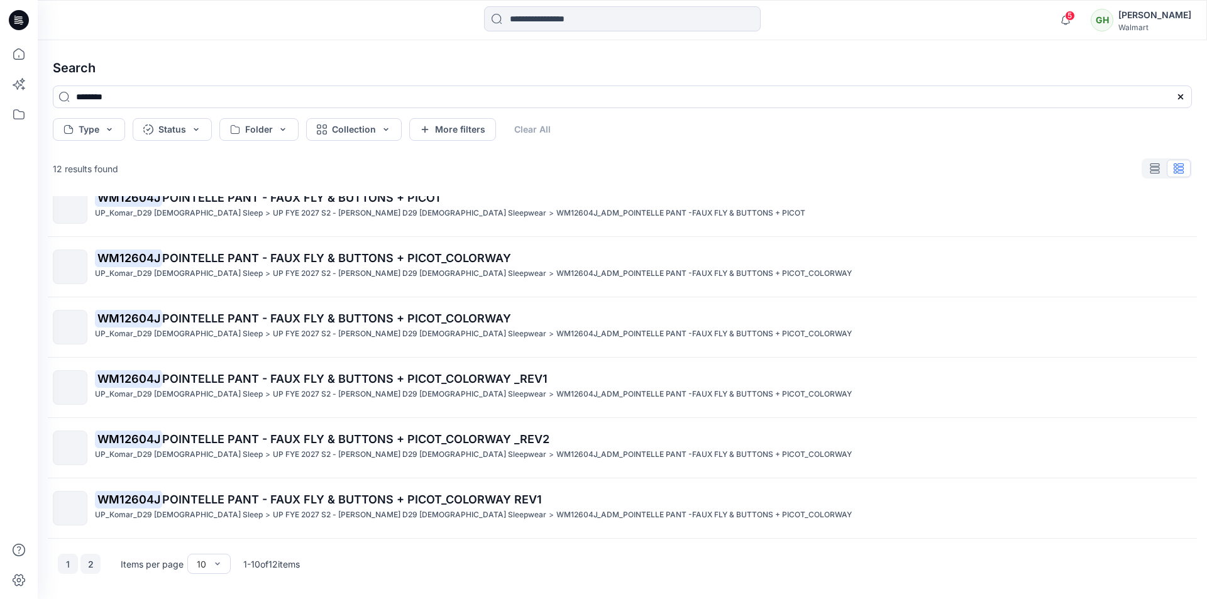
click at [92, 561] on button "2" at bounding box center [90, 564] width 20 height 20
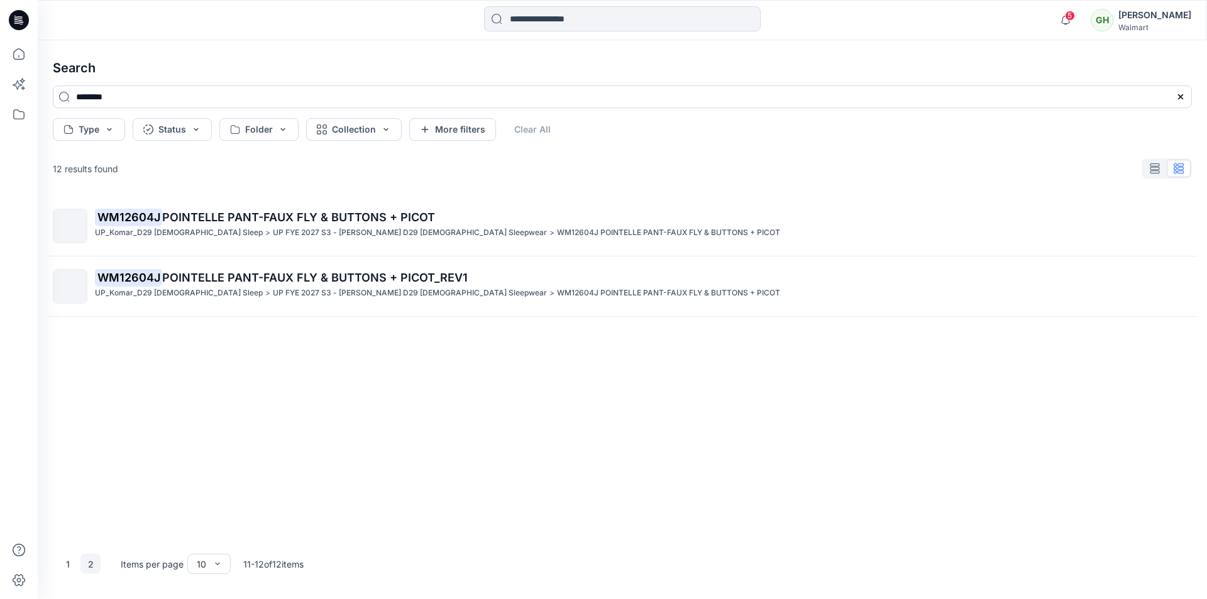
scroll to position [0, 0]
click at [69, 562] on button "1" at bounding box center [68, 564] width 20 height 20
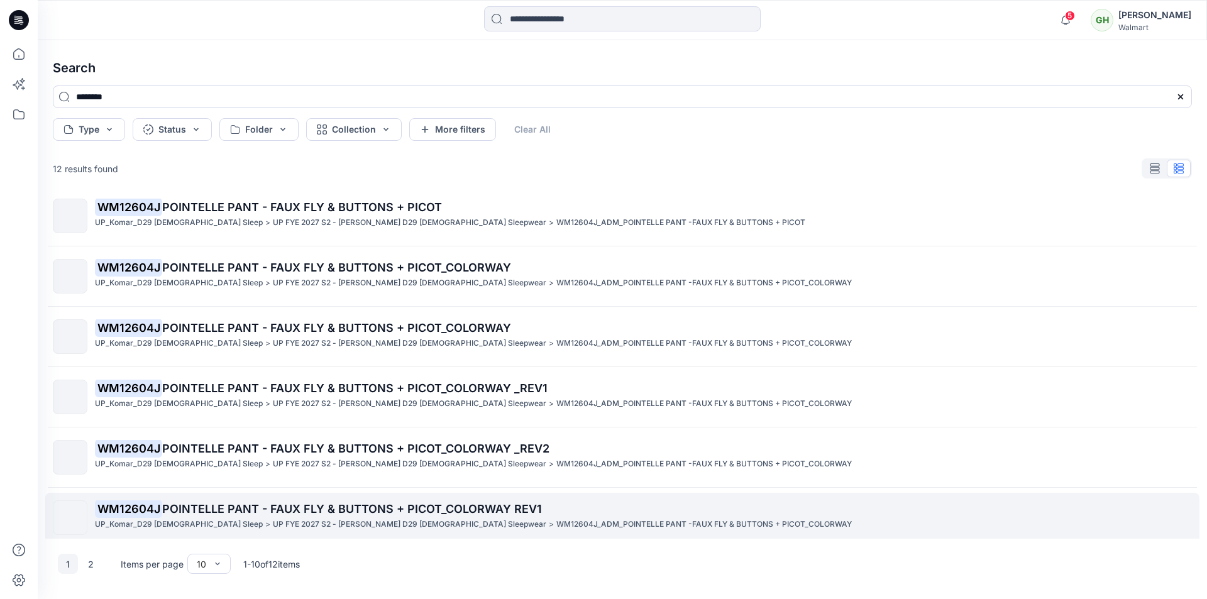
scroll to position [261, 0]
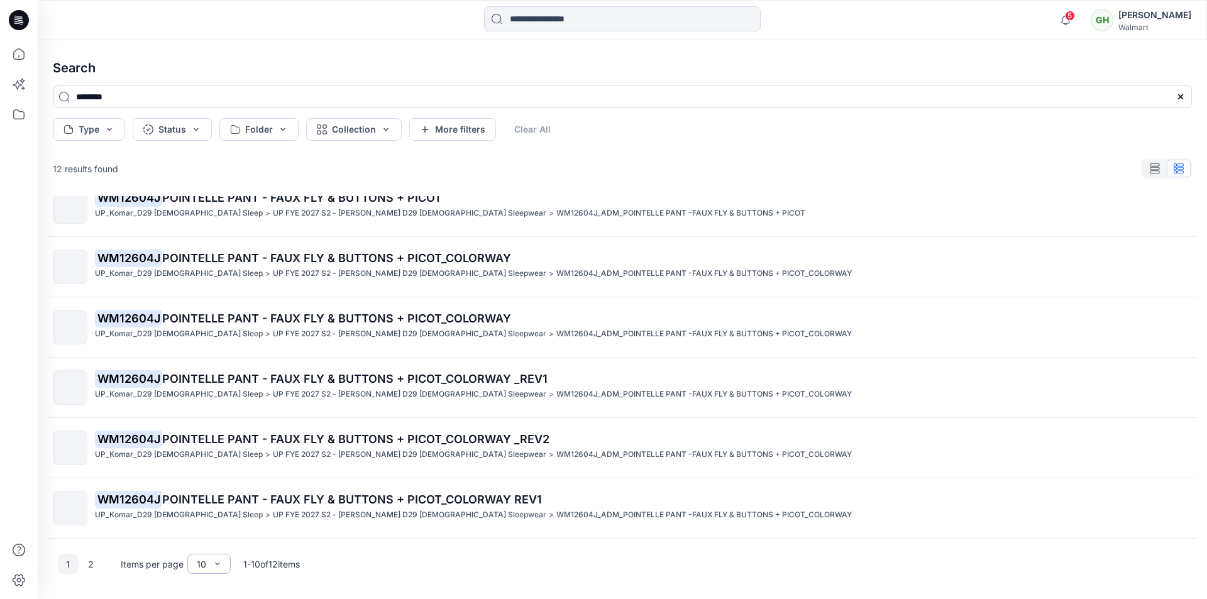
click at [740, 67] on h4 "Search" at bounding box center [623, 67] width 1160 height 35
click at [86, 567] on button "2" at bounding box center [90, 564] width 20 height 20
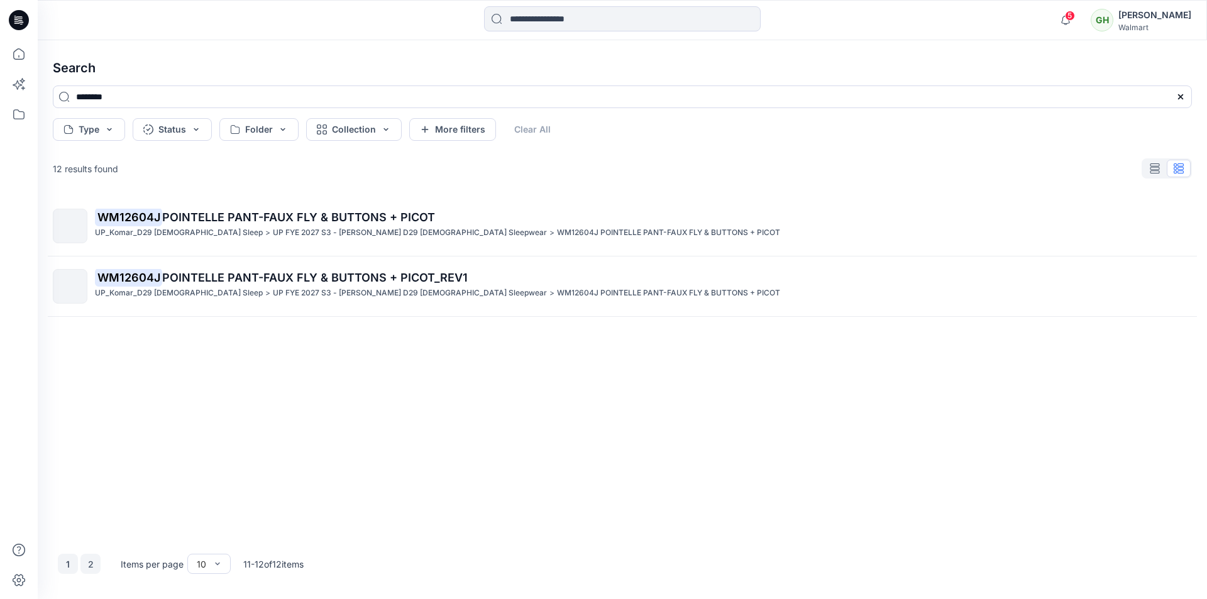
click at [67, 567] on button "1" at bounding box center [68, 564] width 20 height 20
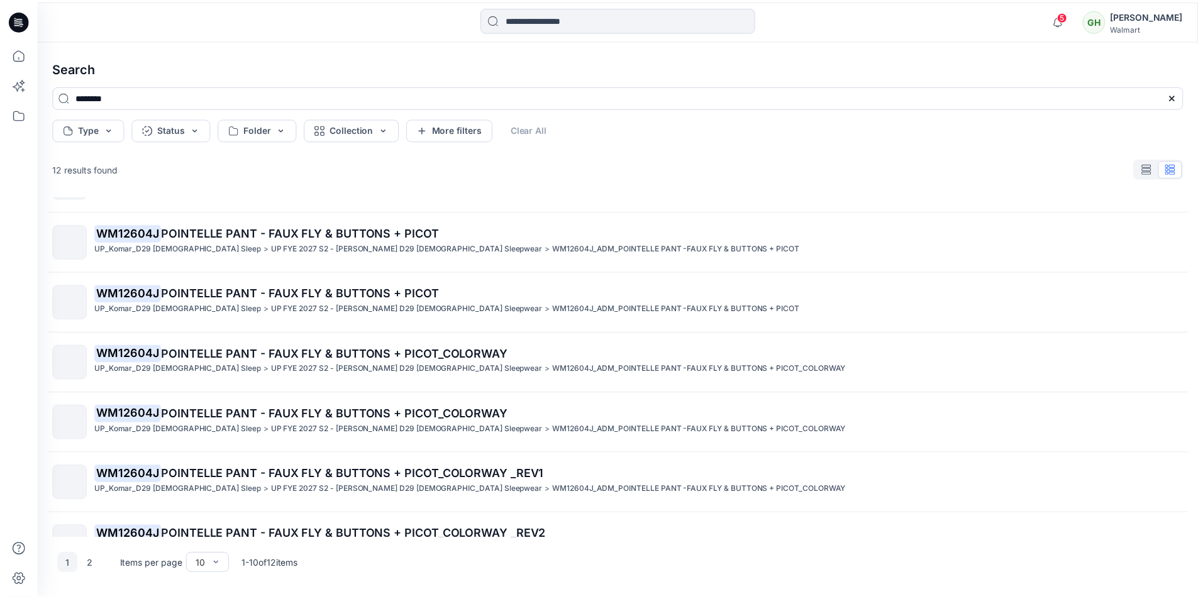
scroll to position [261, 0]
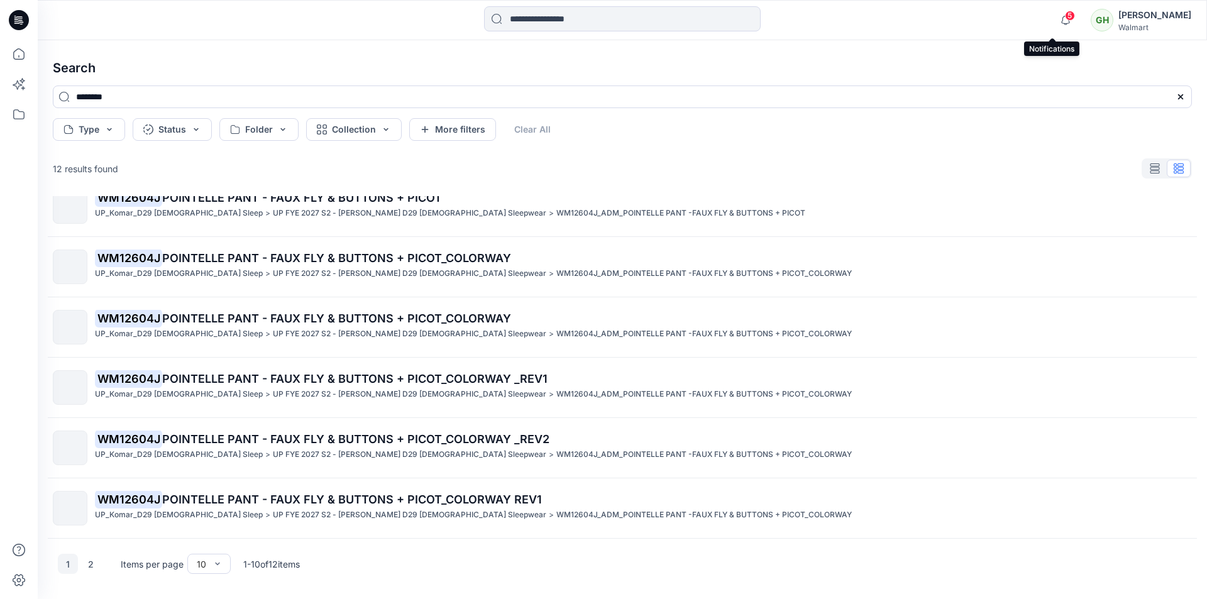
click at [1065, 19] on span "5" at bounding box center [1070, 16] width 10 height 10
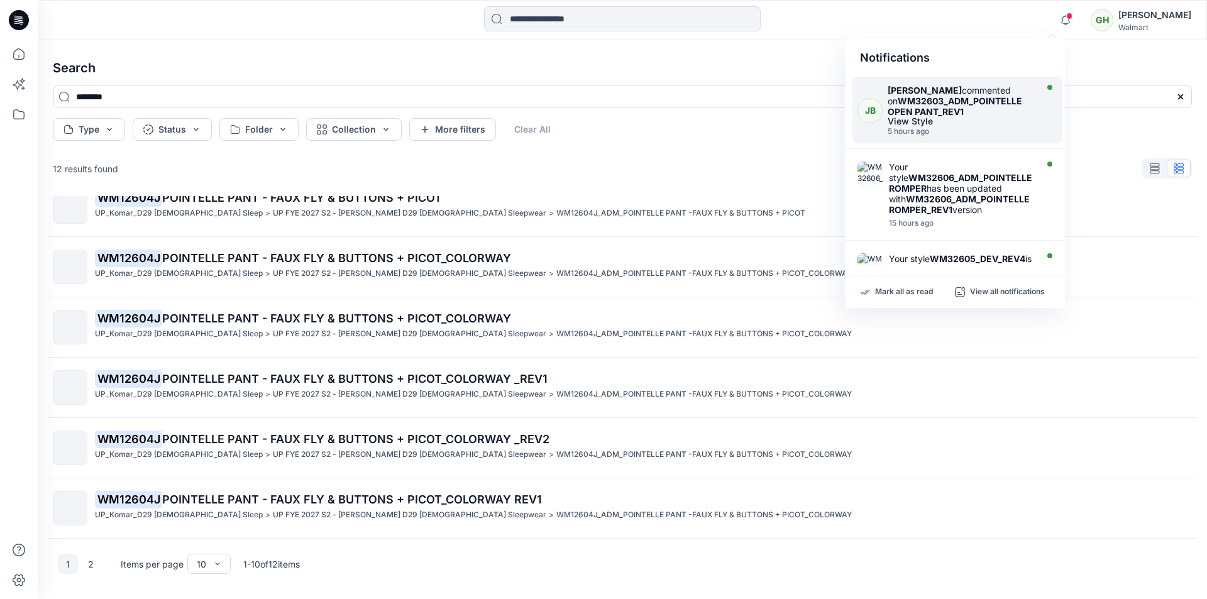
click at [956, 126] on div "Janelle Batlle commented on WM32603_ADM_POINTELLE OPEN PANT_REV1 View Style 5 h…" at bounding box center [964, 110] width 152 height 51
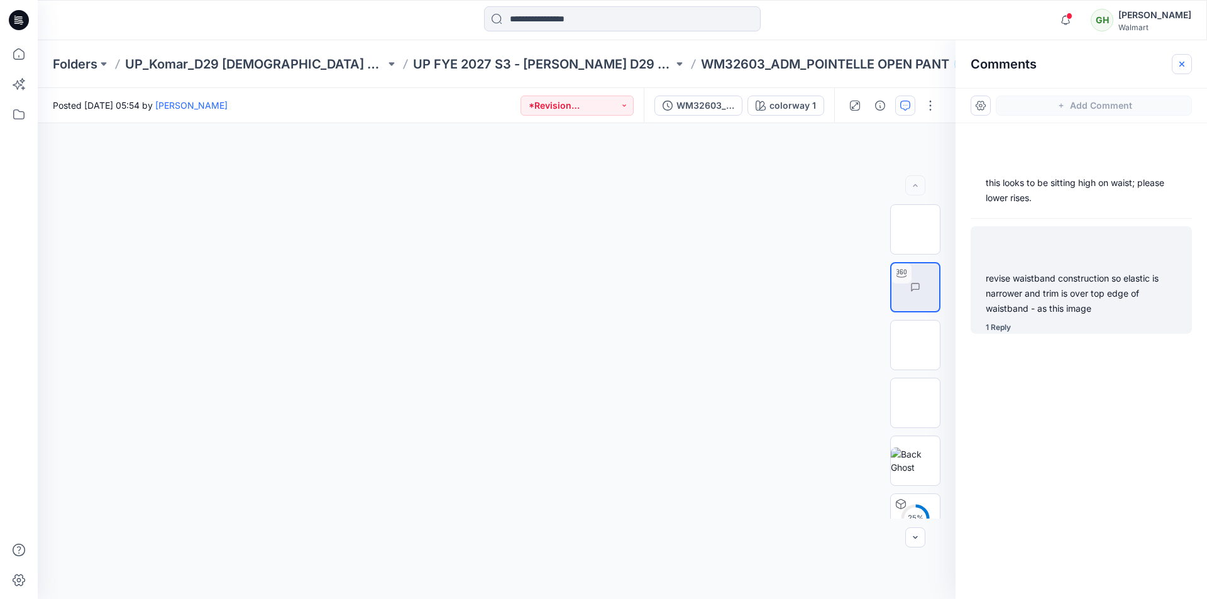
click at [1185, 64] on icon "button" at bounding box center [1182, 64] width 10 height 10
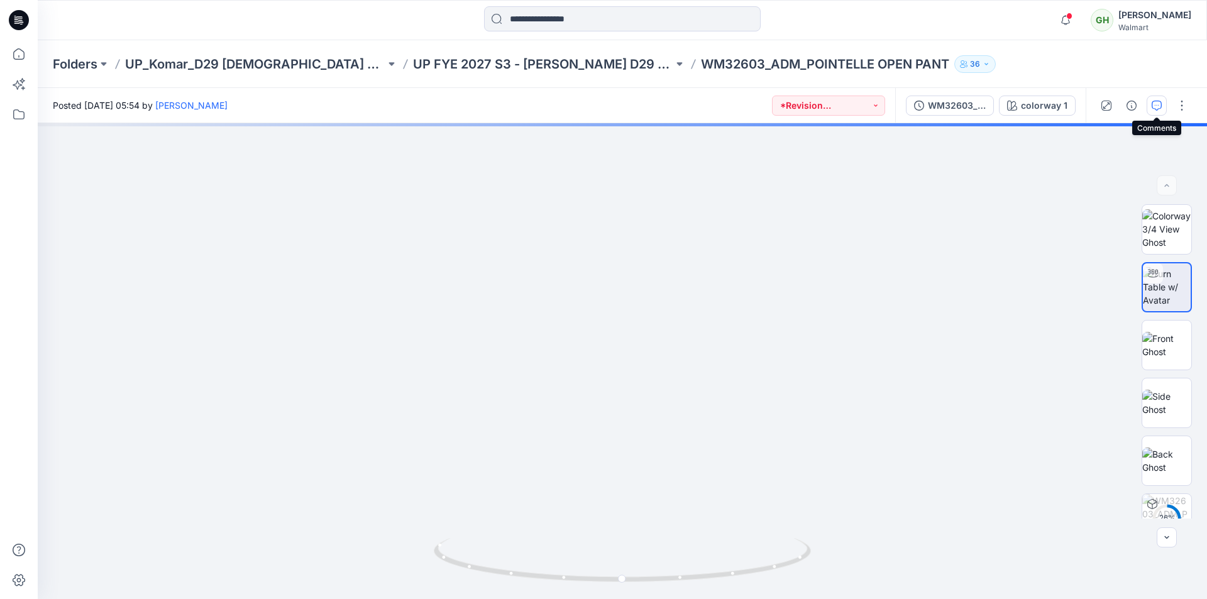
click at [1161, 106] on icon "button" at bounding box center [1157, 106] width 10 height 10
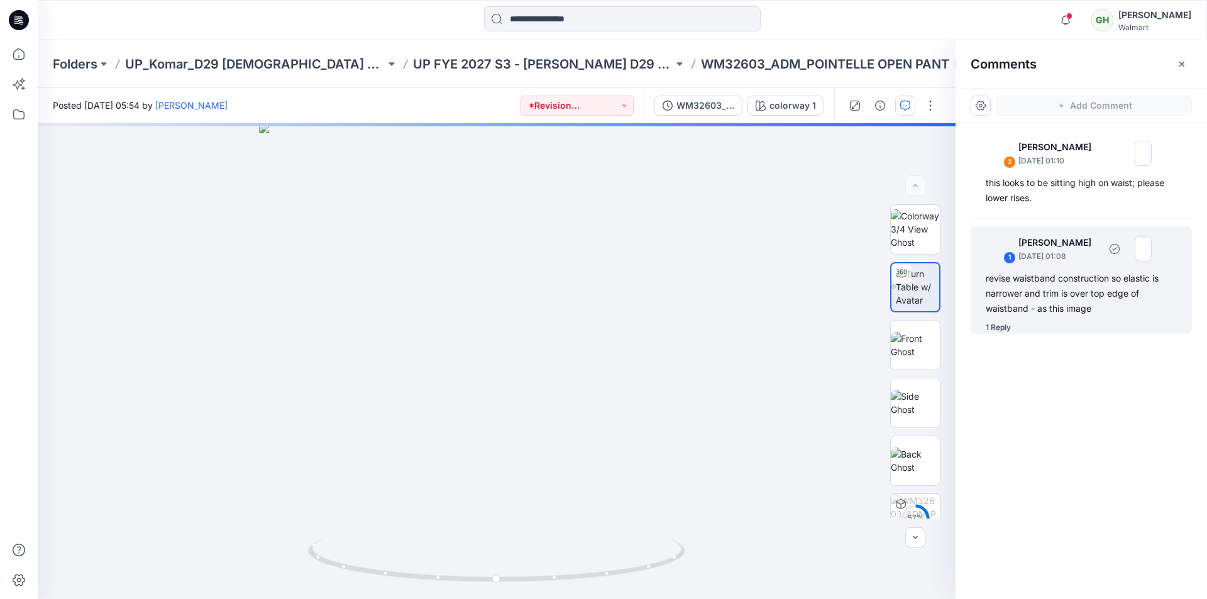
click at [1092, 292] on div "revise waistband construction so elastic is narrower and trim is over top edge …" at bounding box center [1081, 293] width 191 height 45
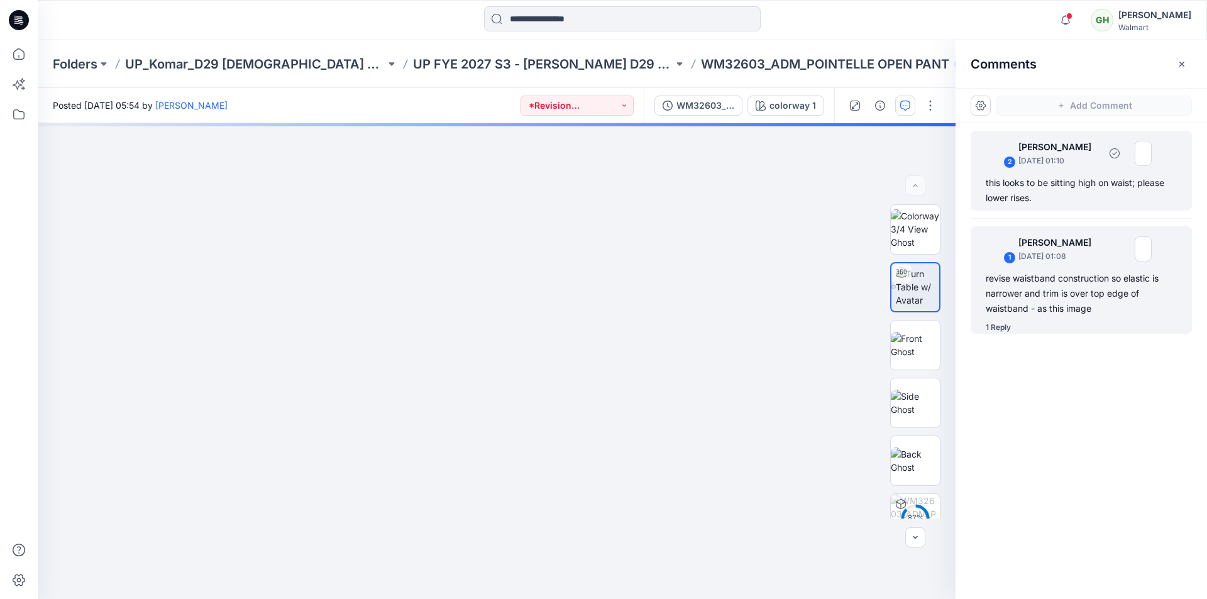
click at [1069, 183] on div "this looks to be sitting high on waist; please lower rises." at bounding box center [1081, 190] width 191 height 30
click at [1056, 290] on div "revise waistband construction so elastic is narrower and trim is over top edge …" at bounding box center [1081, 293] width 191 height 45
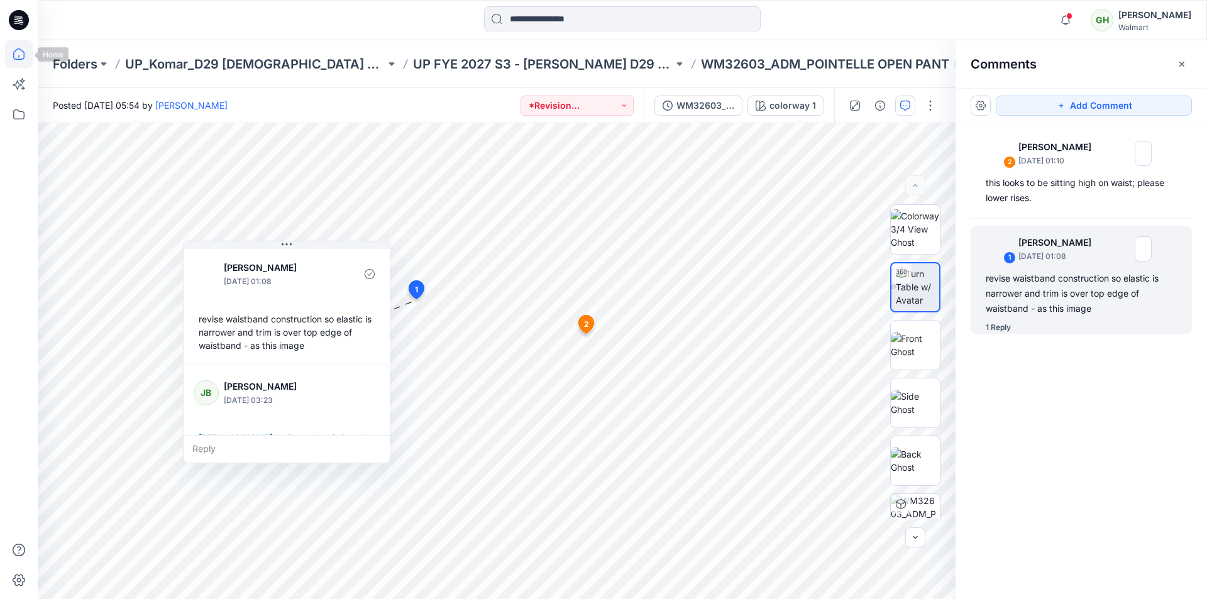
click at [22, 58] on icon at bounding box center [19, 54] width 28 height 28
